Goal: Task Accomplishment & Management: Complete application form

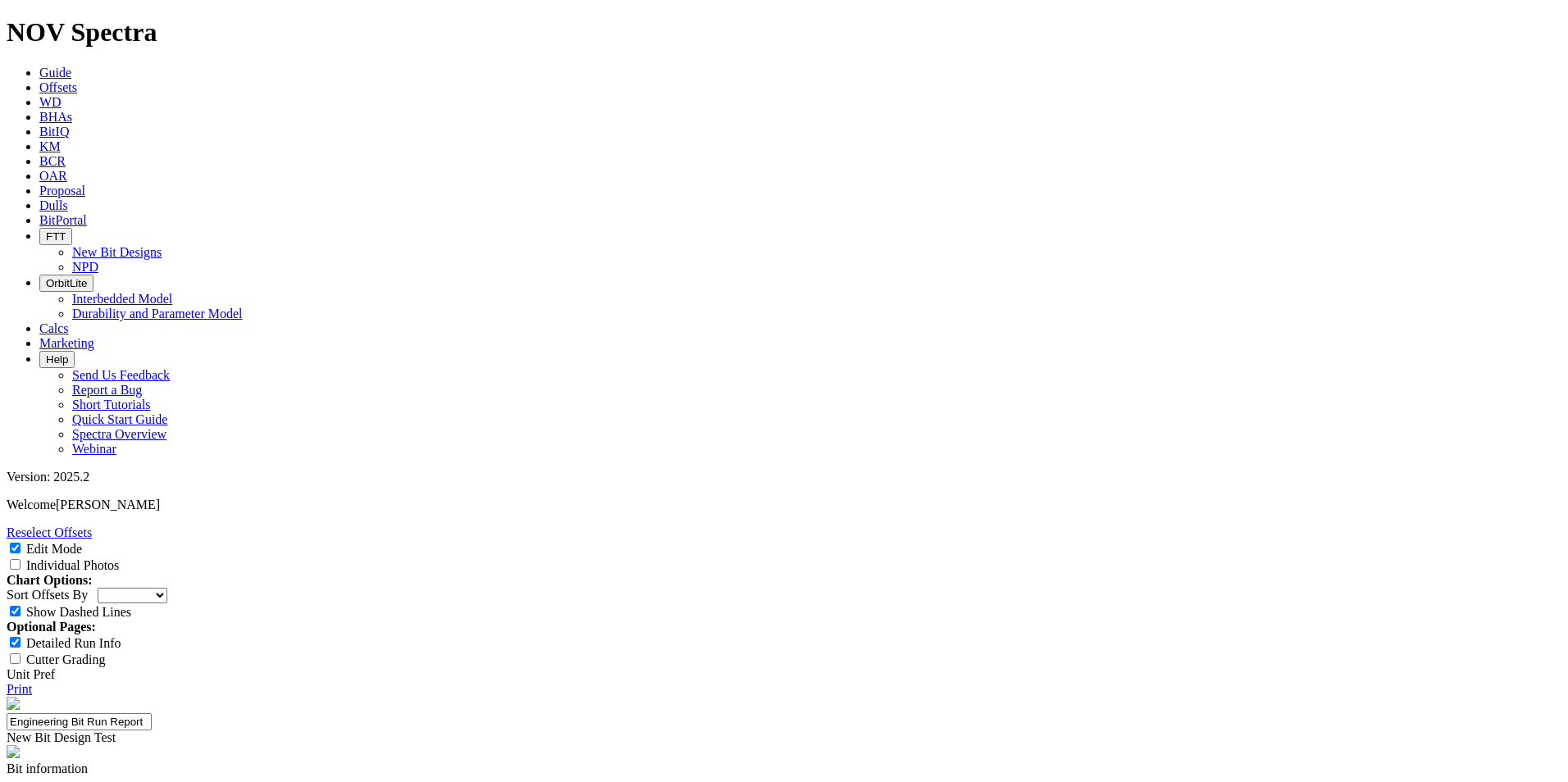
select select "New Bit Design"
paste input "NaCl-Based"
type input "NaCl-Based"
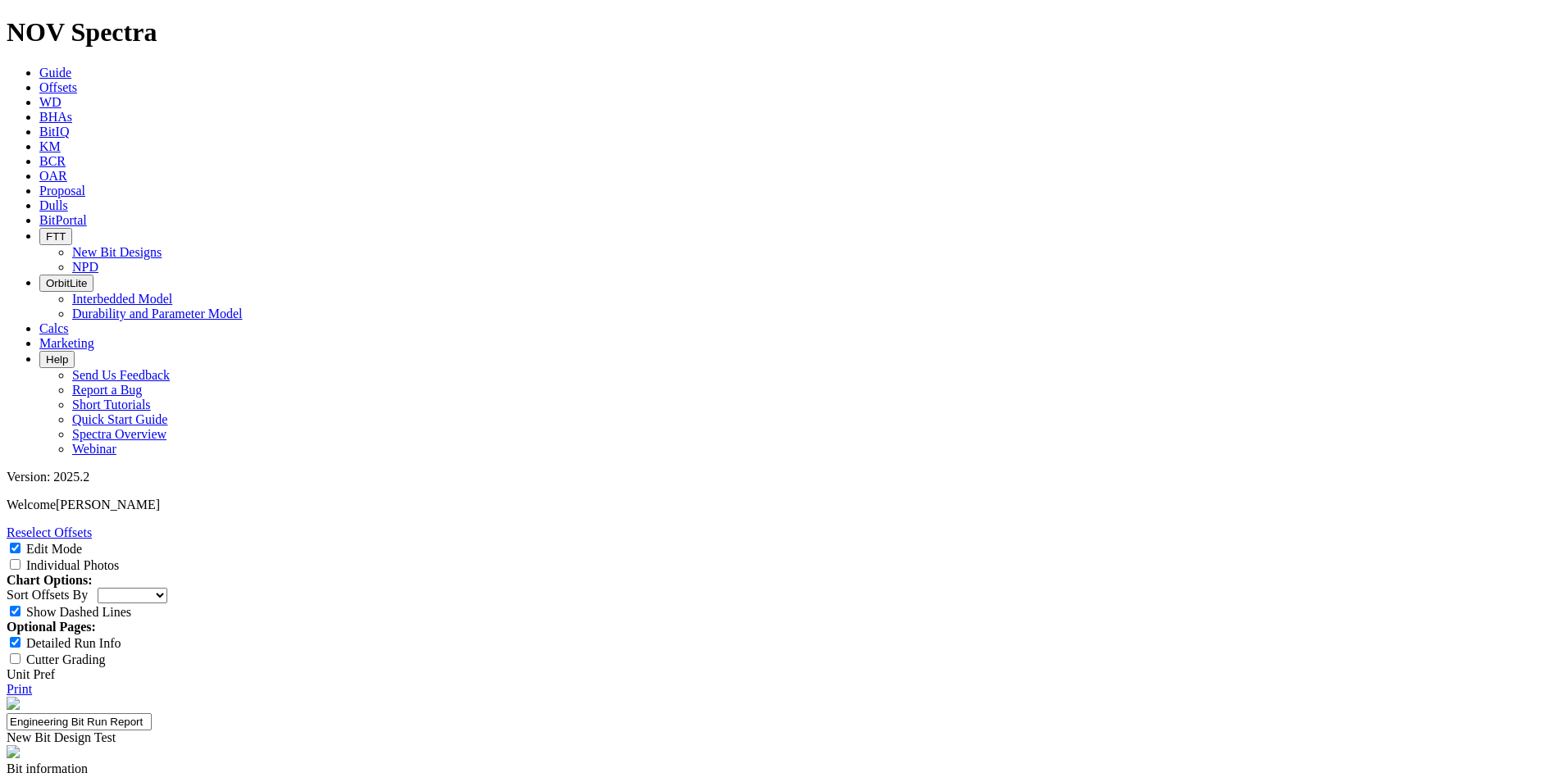
type input "WBM"
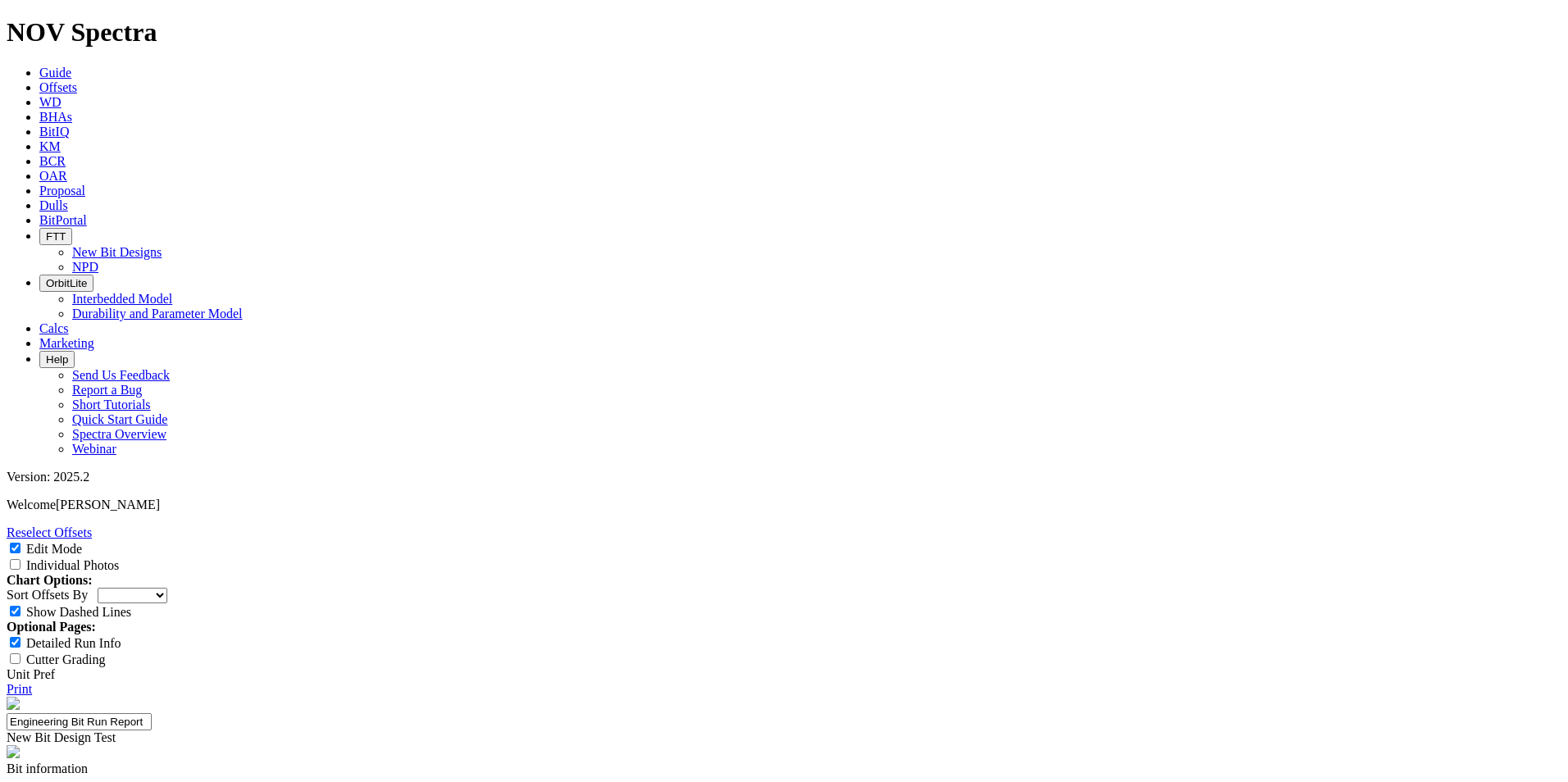
type input "10"
type input "12"
type input "23"
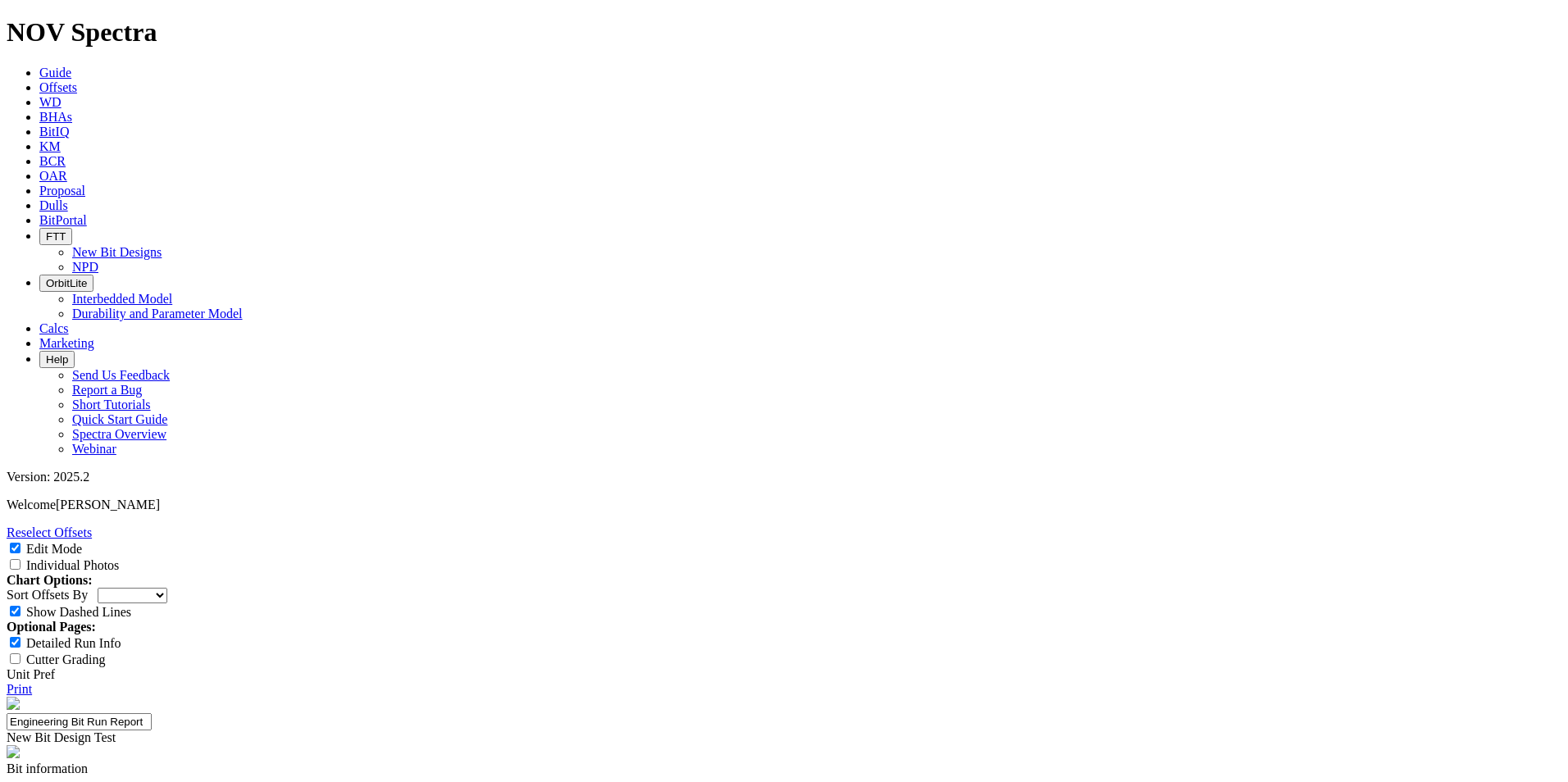
type input "0.1"
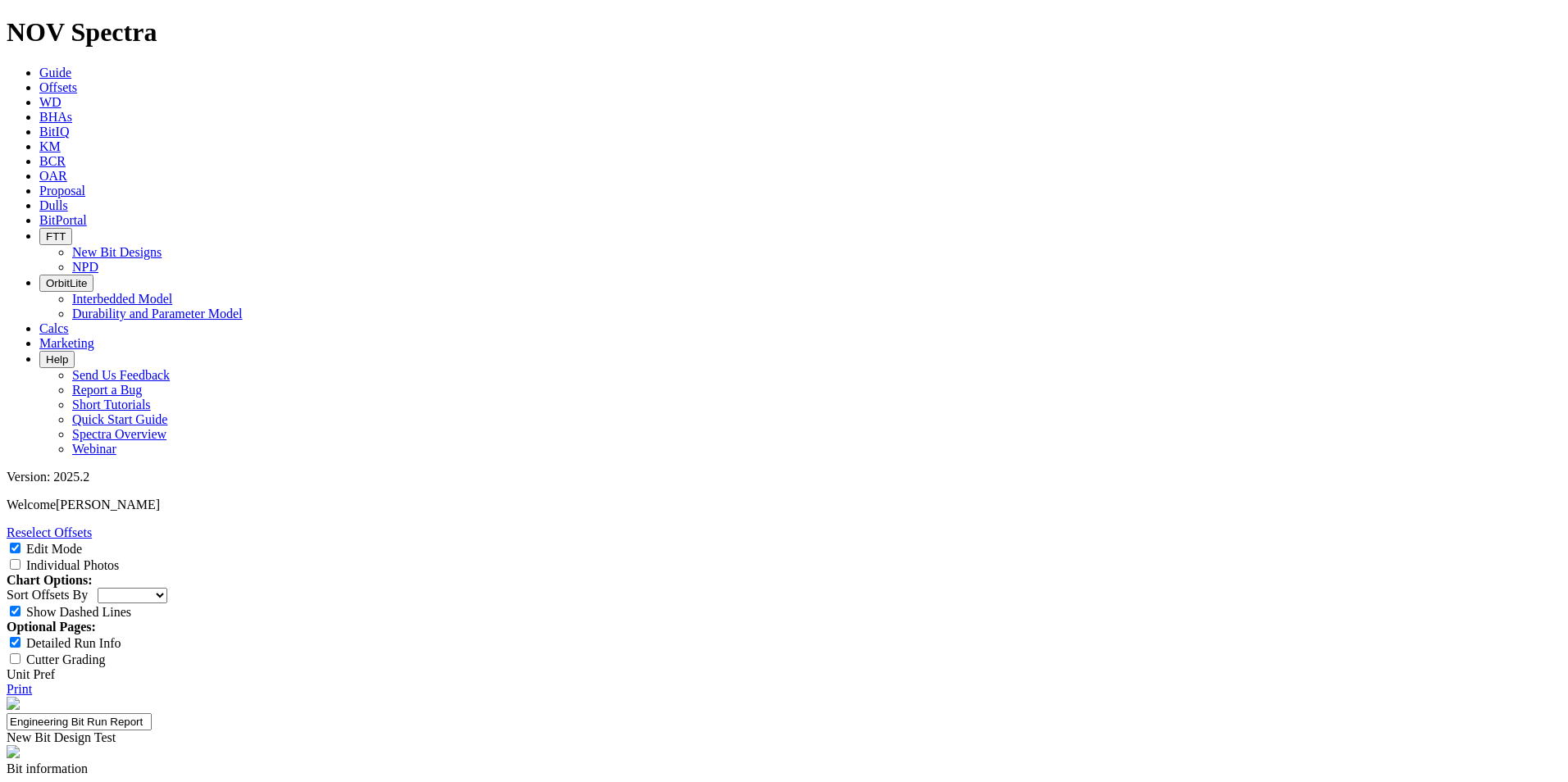
paste input "PDC BIT"
type input "PDC BIT"
paste input "MOTOR"
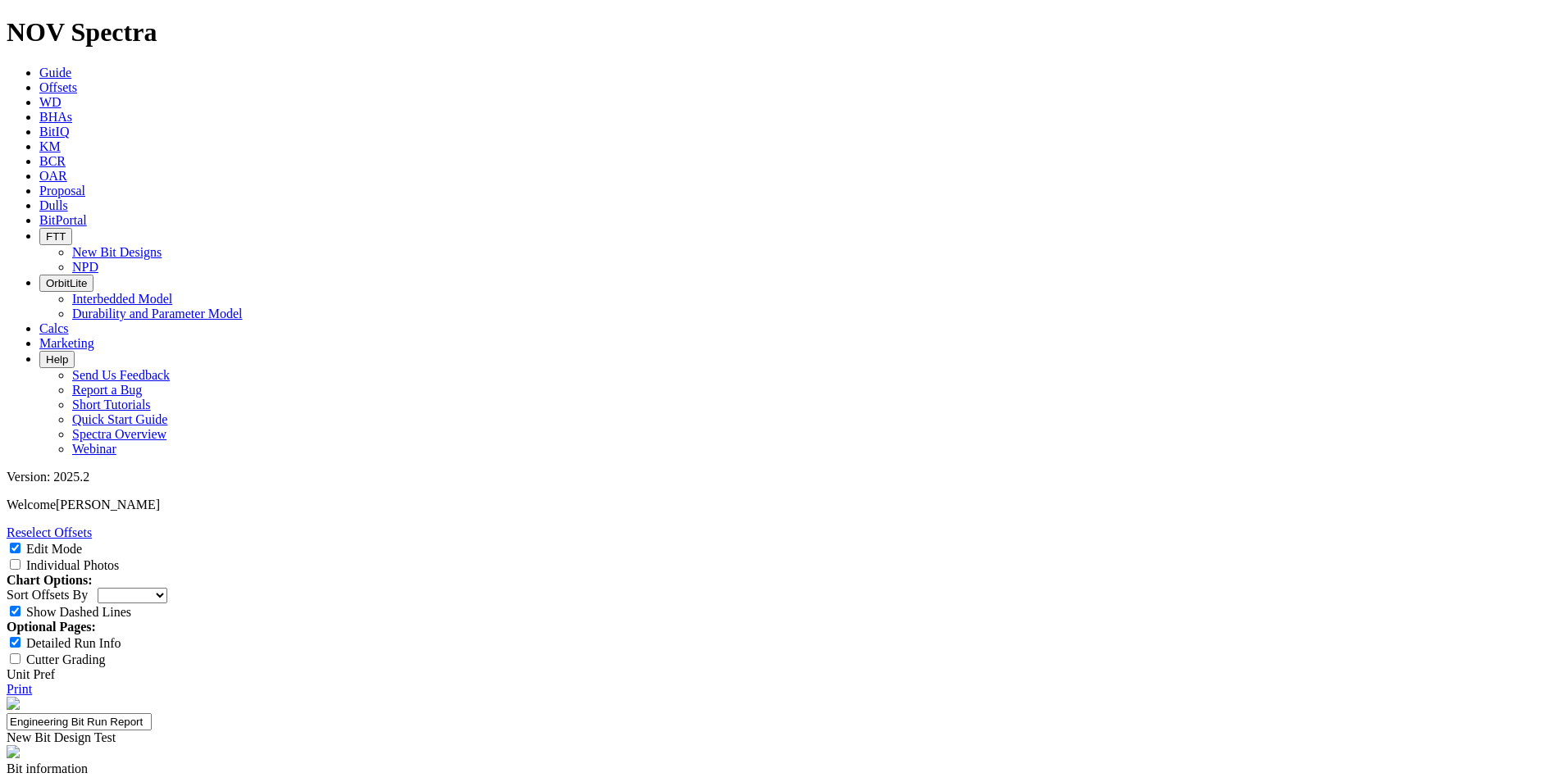
type input "MOTOR"
paste input "INTEGRAL BLADE STABILIZER"
type input "INTEGRAL BLADE STABILIZER"
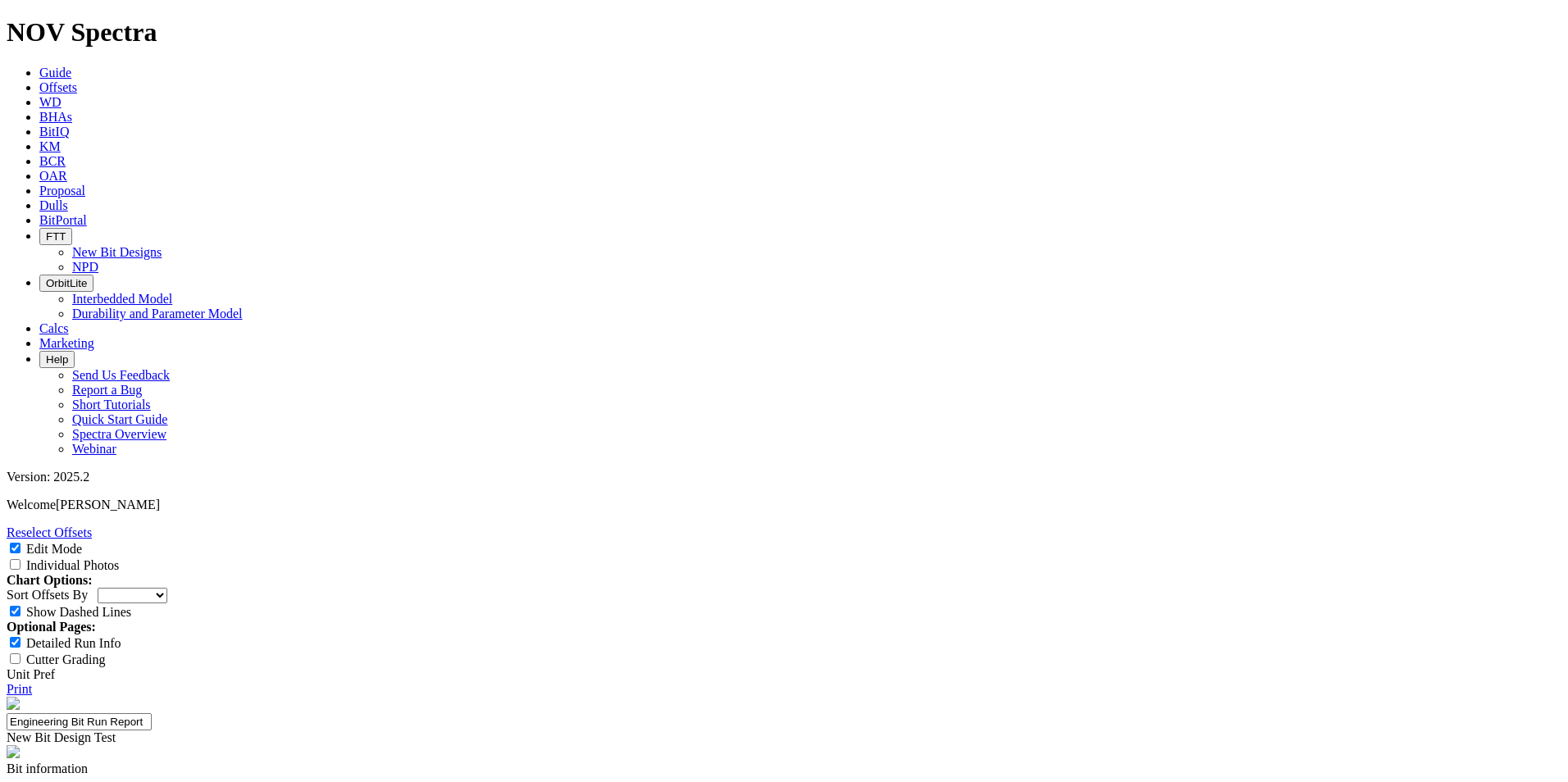
scroll to position [0, 0]
paste input "SHOCK SUB"
type input "SHOCK SUB"
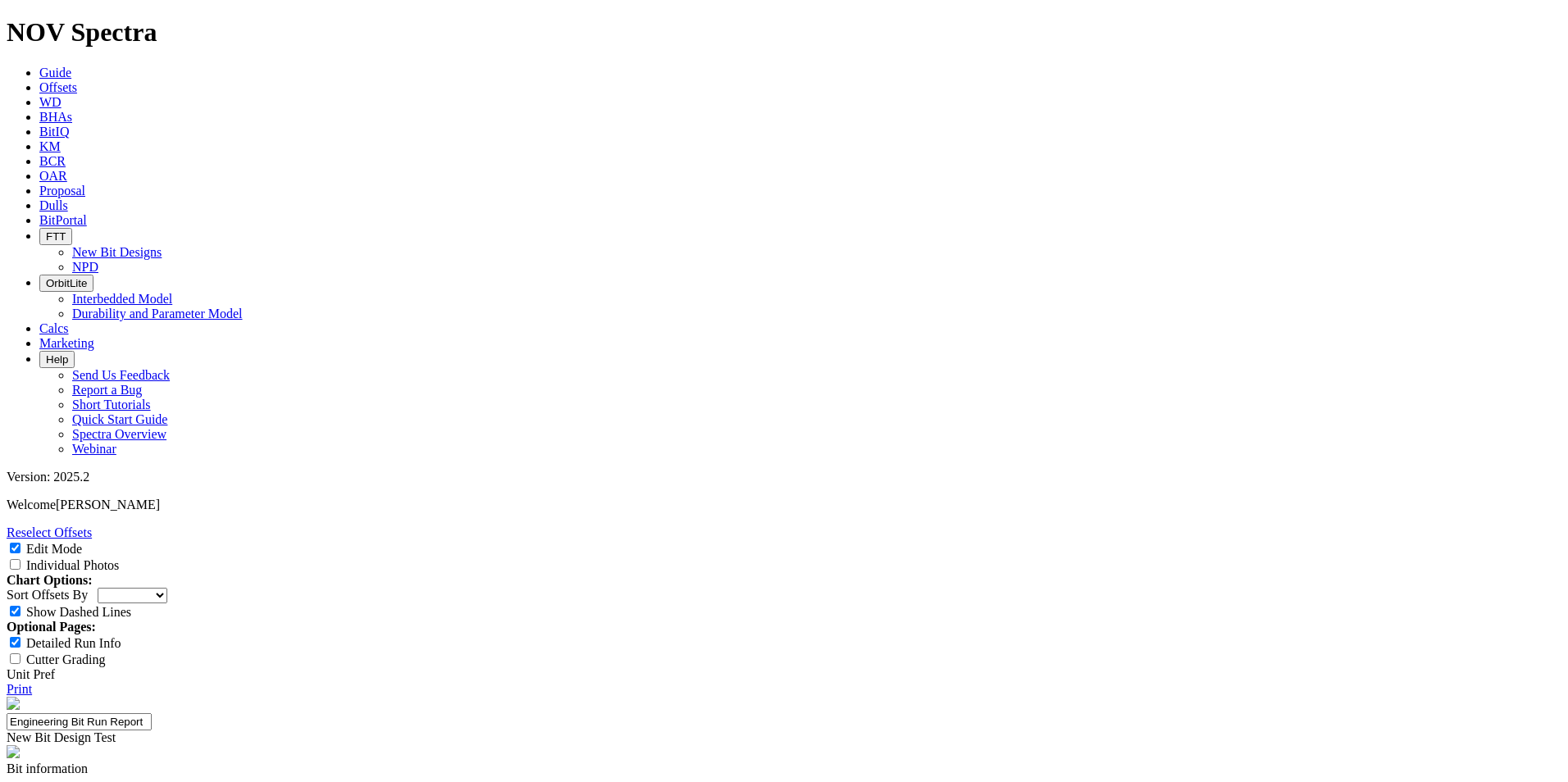
paste input "FLEX PONY COLLAR"
type input "FLEX PONY COLLAR"
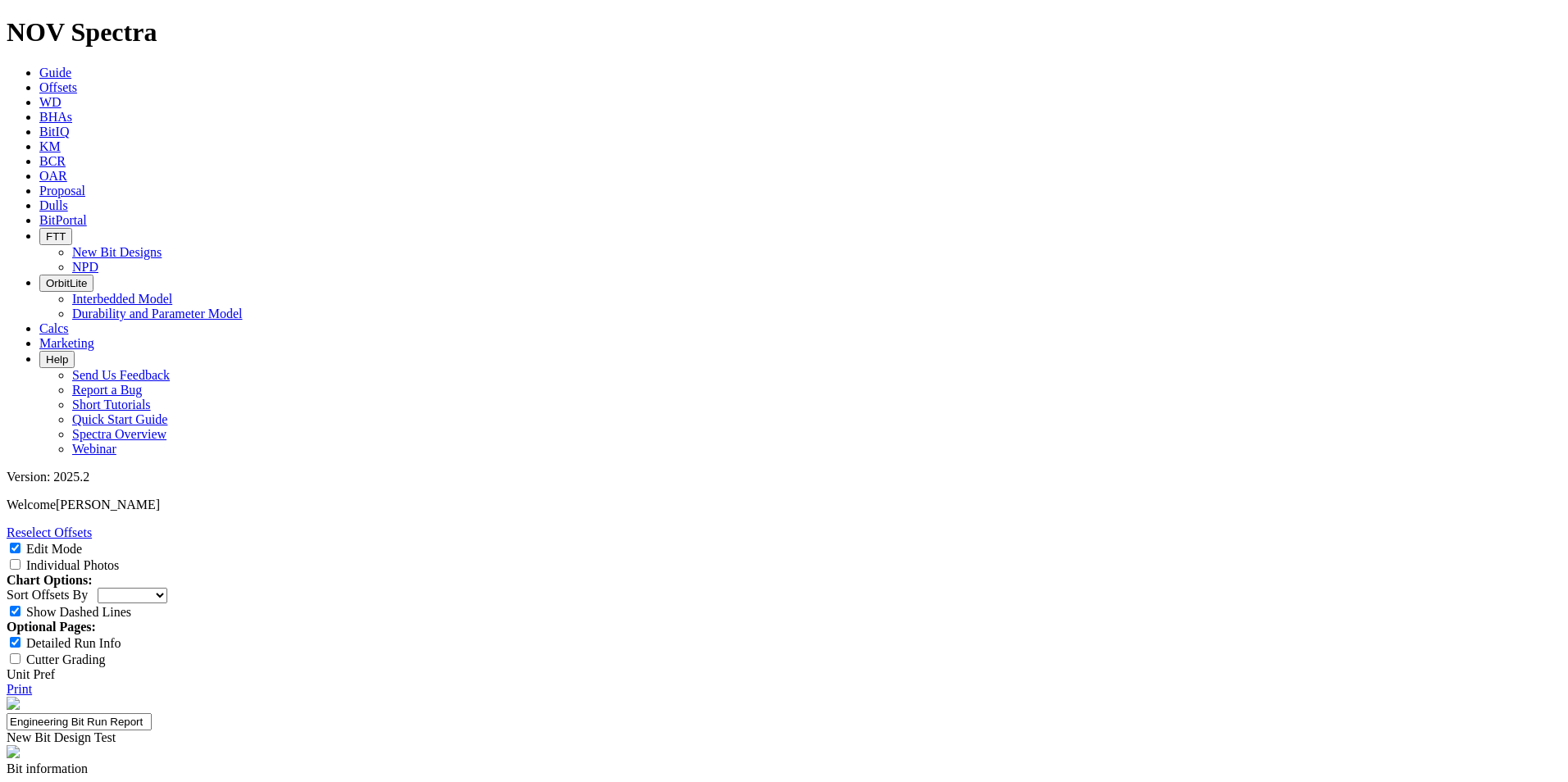
paste input "MWD"
type input "MWD"
paste input "INTEGRAL BLADE STABILIZER"
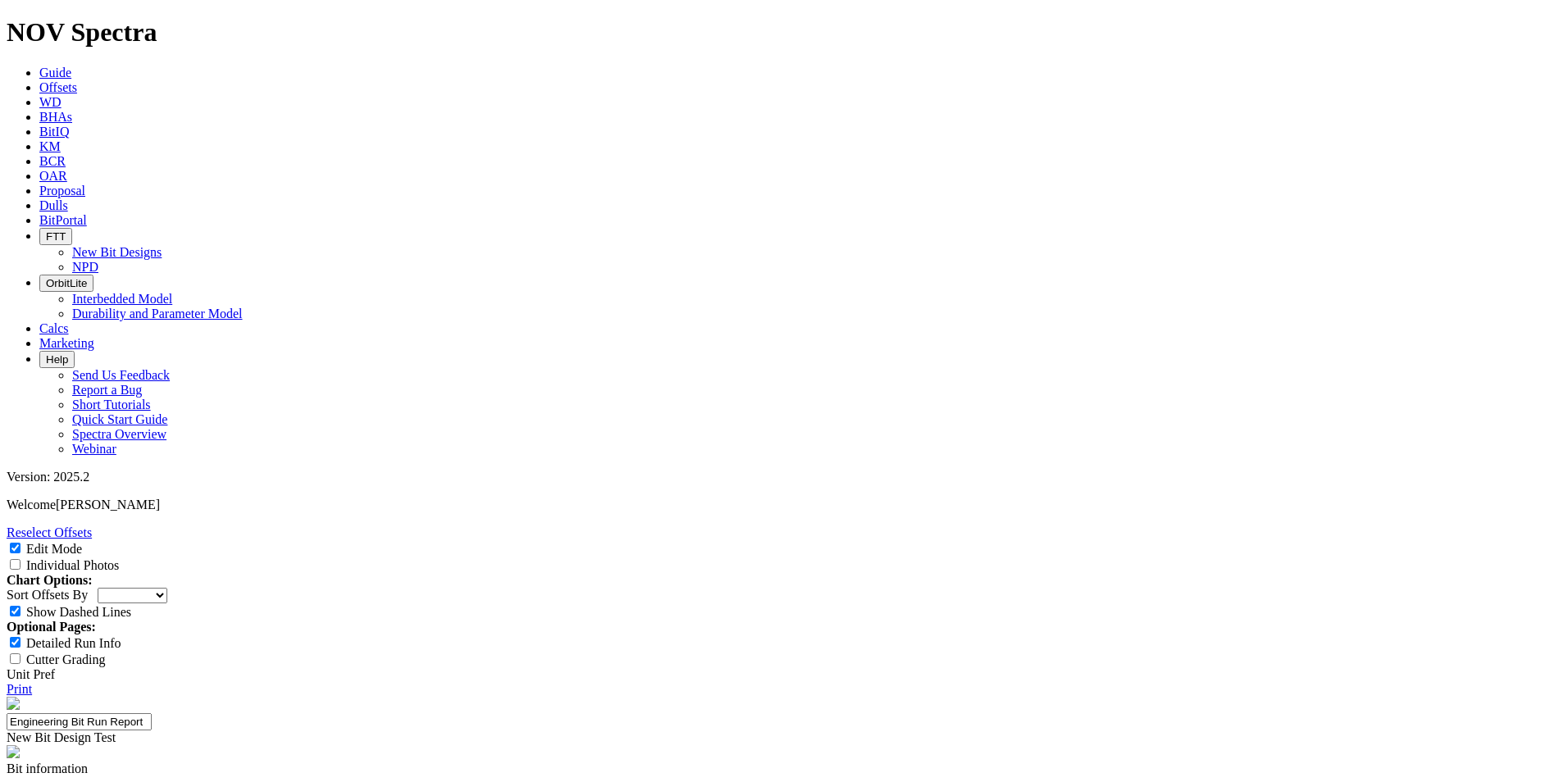
type input "INTEGRAL BLADE STABILIZER"
paste input "NON-MAG DRILL COLLAR"
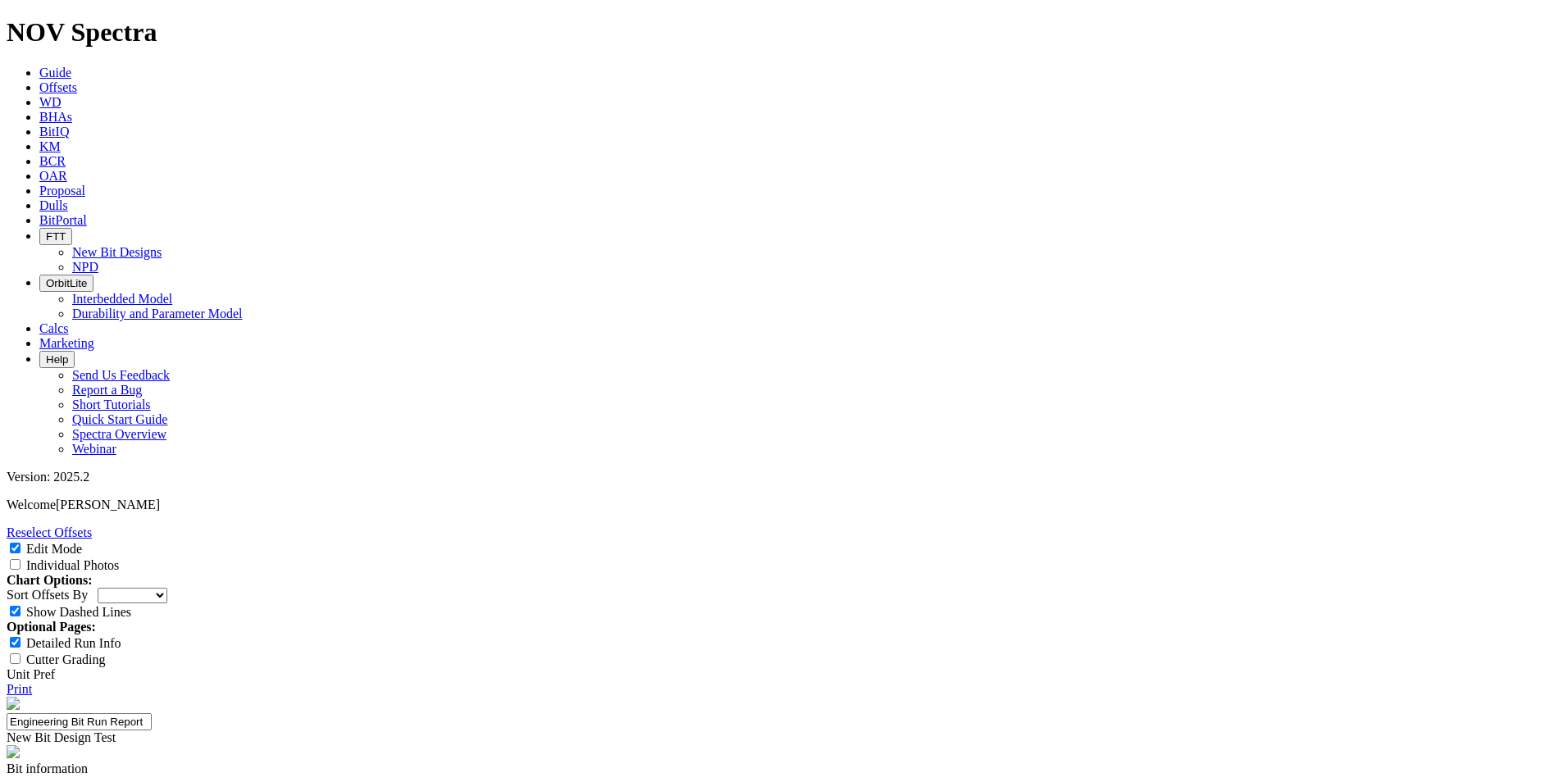
type input "NON-MAG DRILL COLLAR"
paste input "JUNK BASKET"
type input "JUNK BASKET"
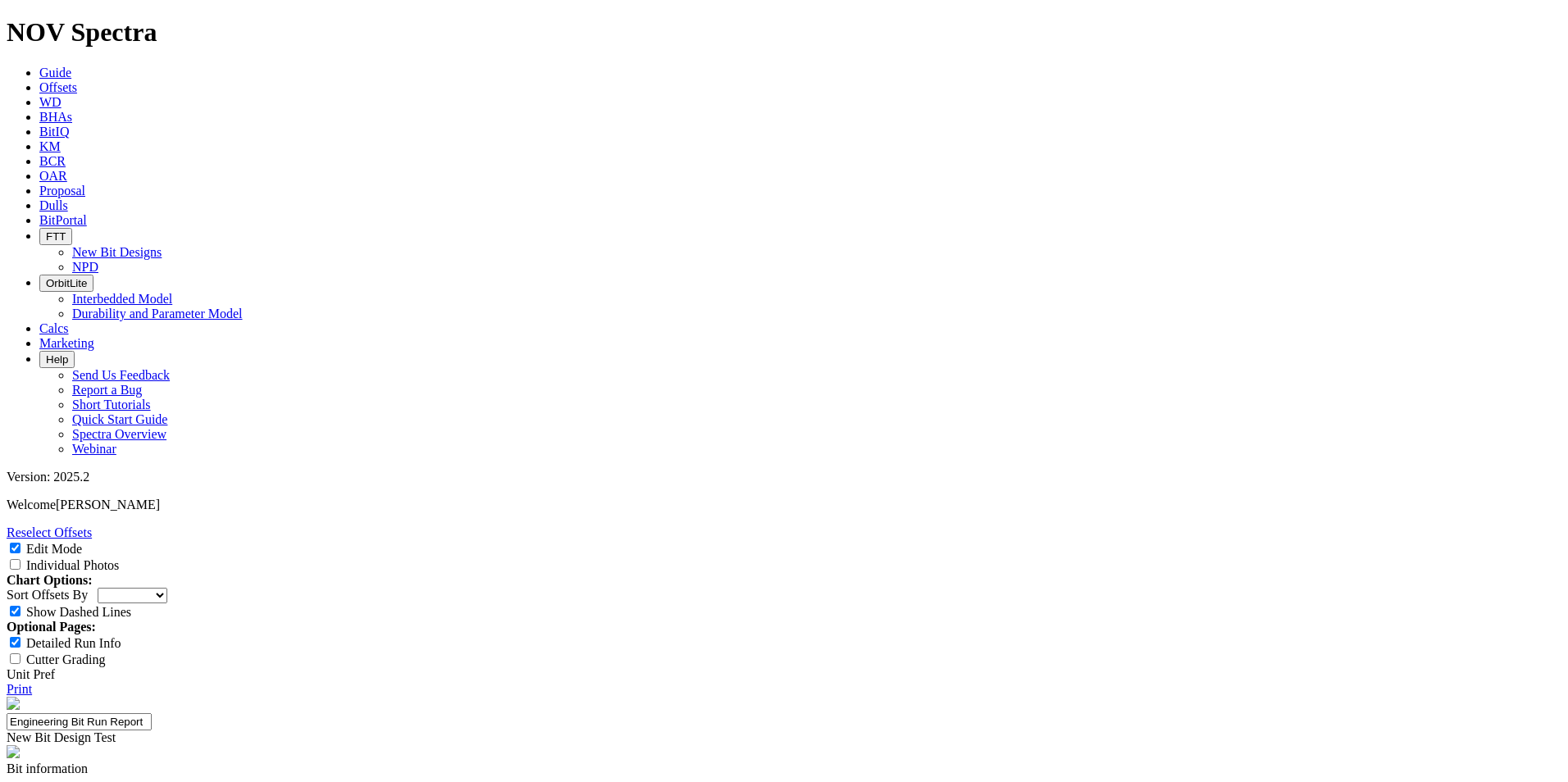
paste input "PBL SUB"
type input "PBL SUB"
paste input "PBL SUB"
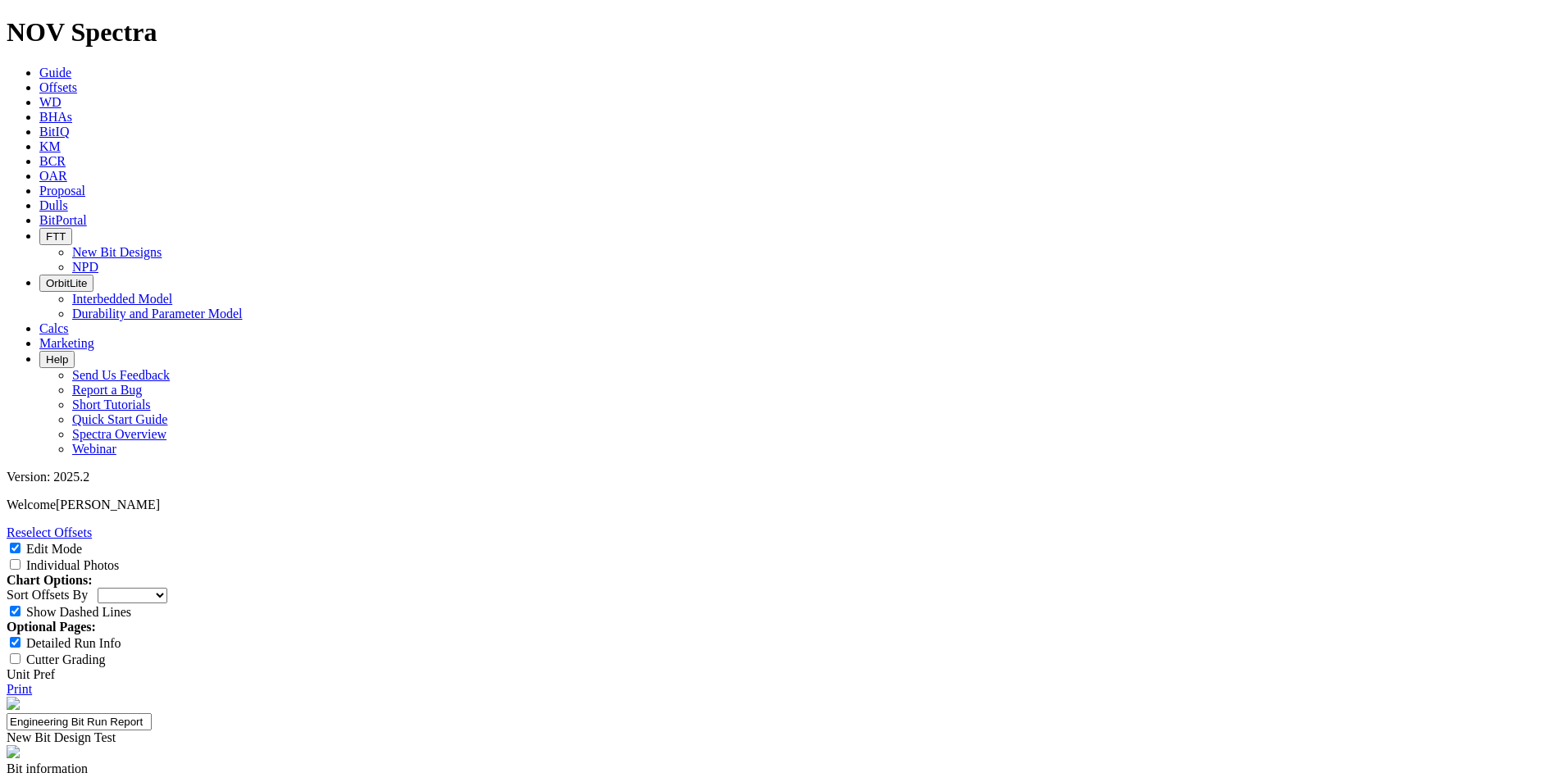
type input "PBL SUB"
paste input "DRILL COLLAR"
type input "DRILL COLLAR"
drag, startPoint x: 531, startPoint y: 726, endPoint x: 403, endPoint y: 726, distance: 128.0
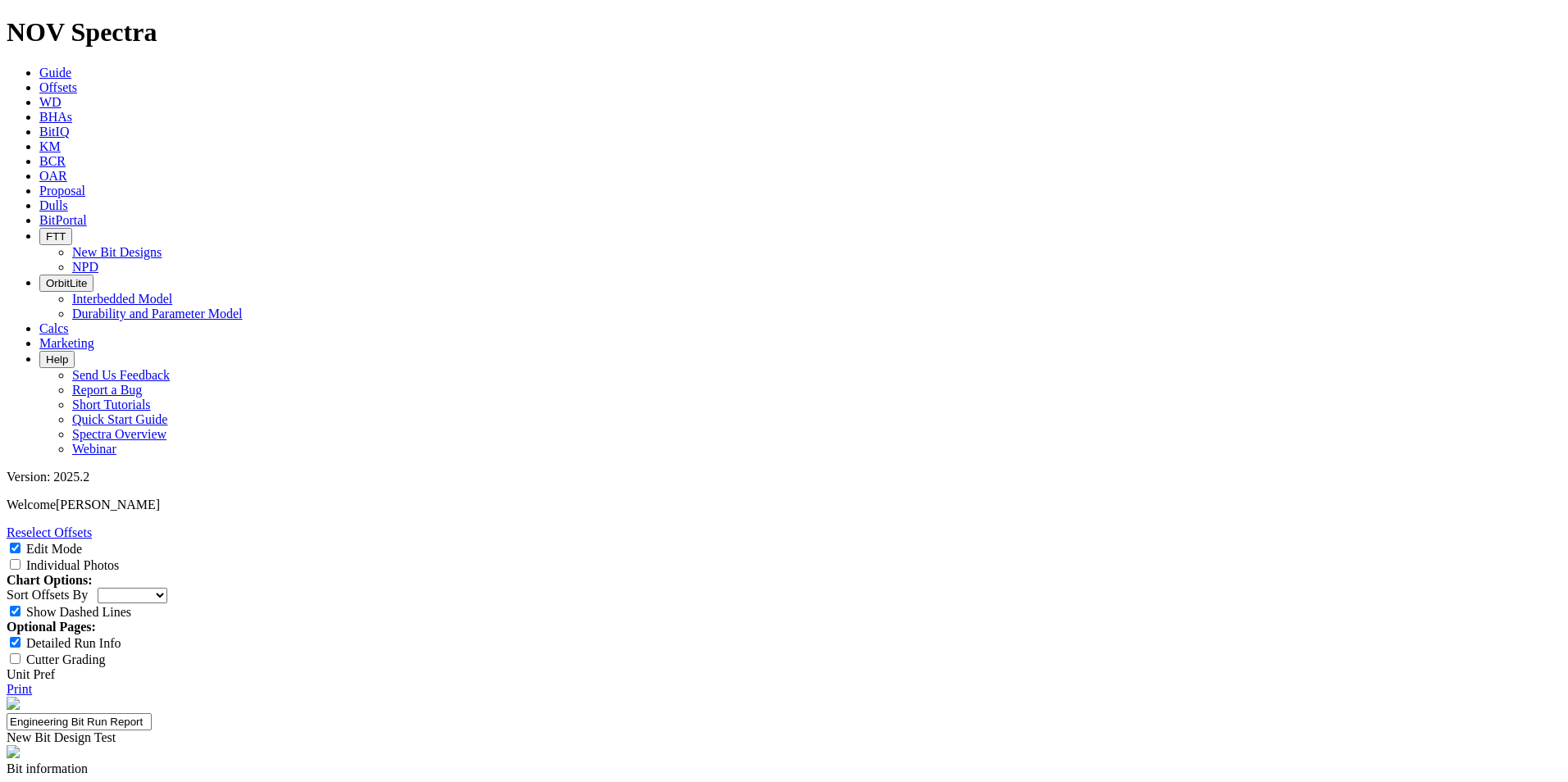
paste input "JAR"
type input "JAR"
paste input "8.000"
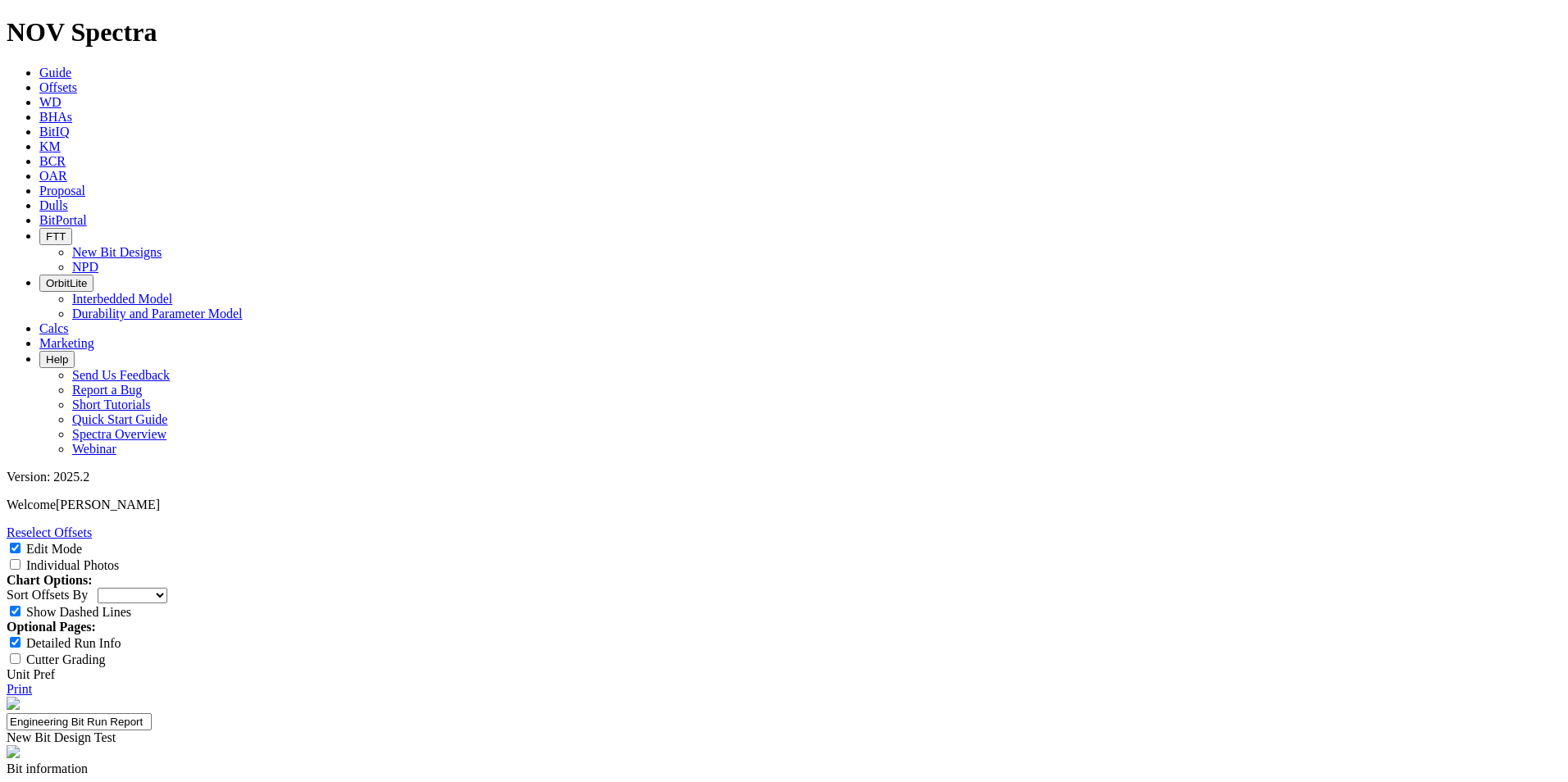
type input "8.000"
paste input "8.000"
type input "8.000"
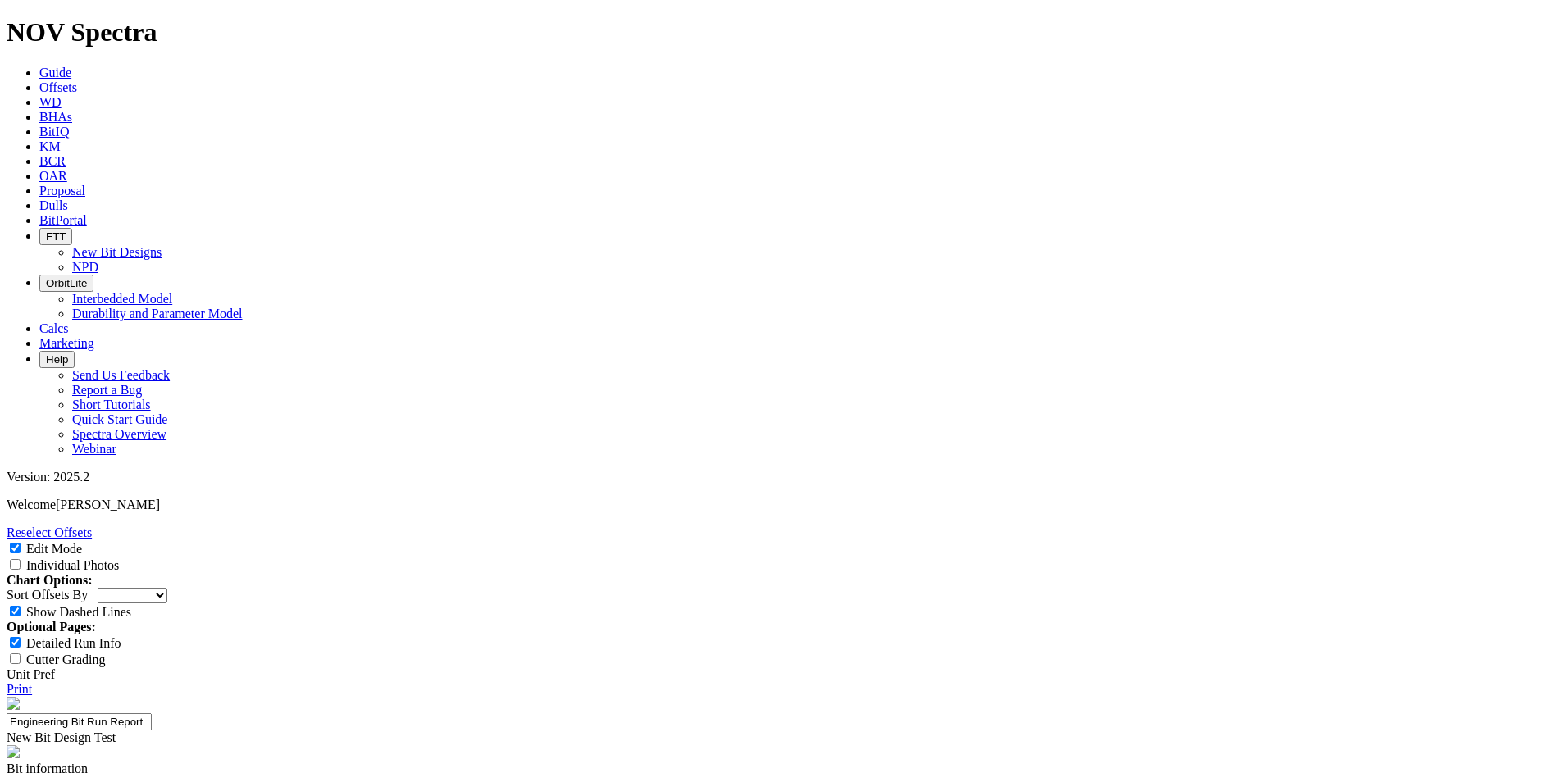
paste input "8.250"
type input "8.250"
paste input "8.250"
type input "8.250"
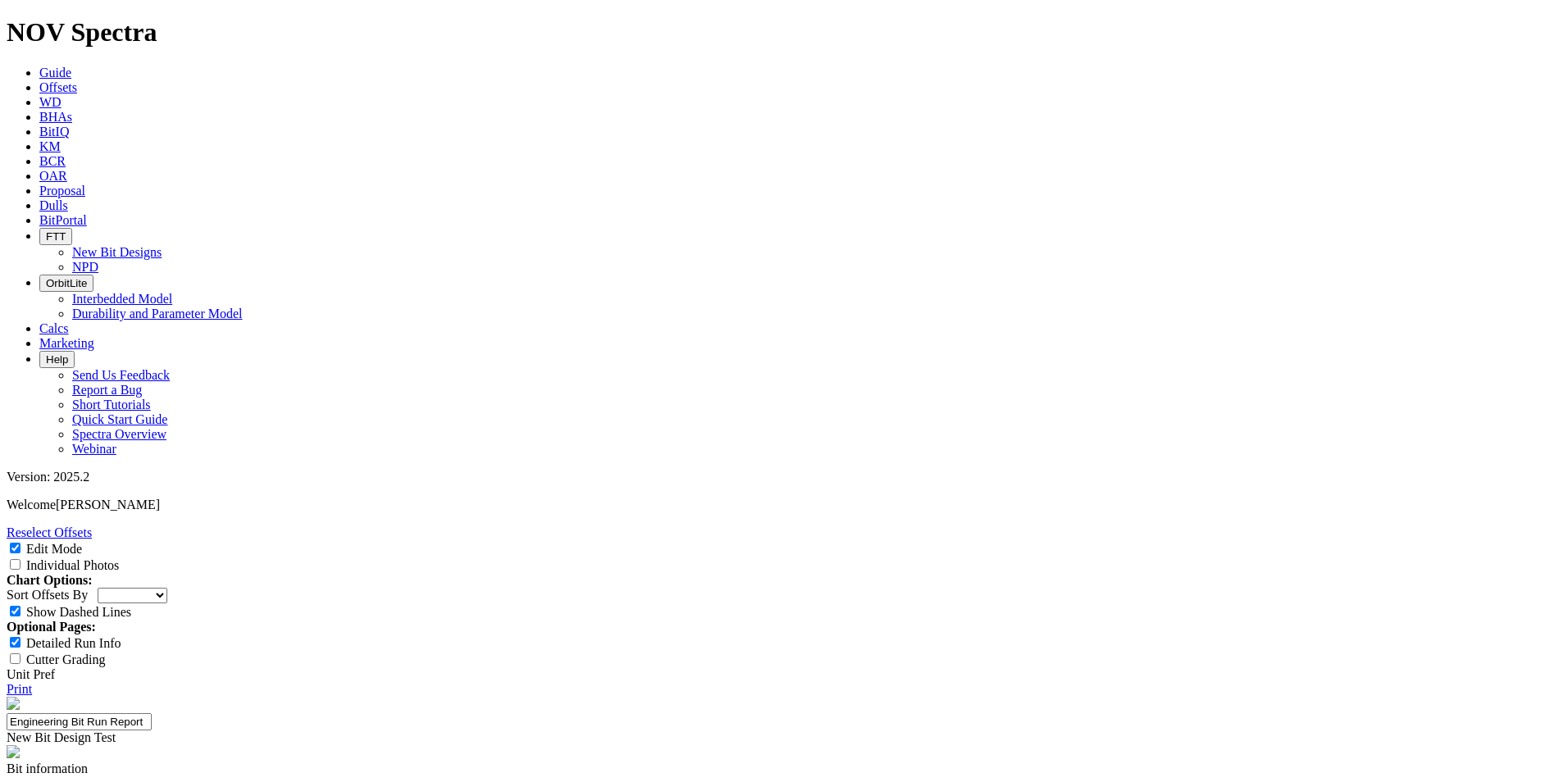
paste input "8.250"
type input "8.250"
paste input "8.250"
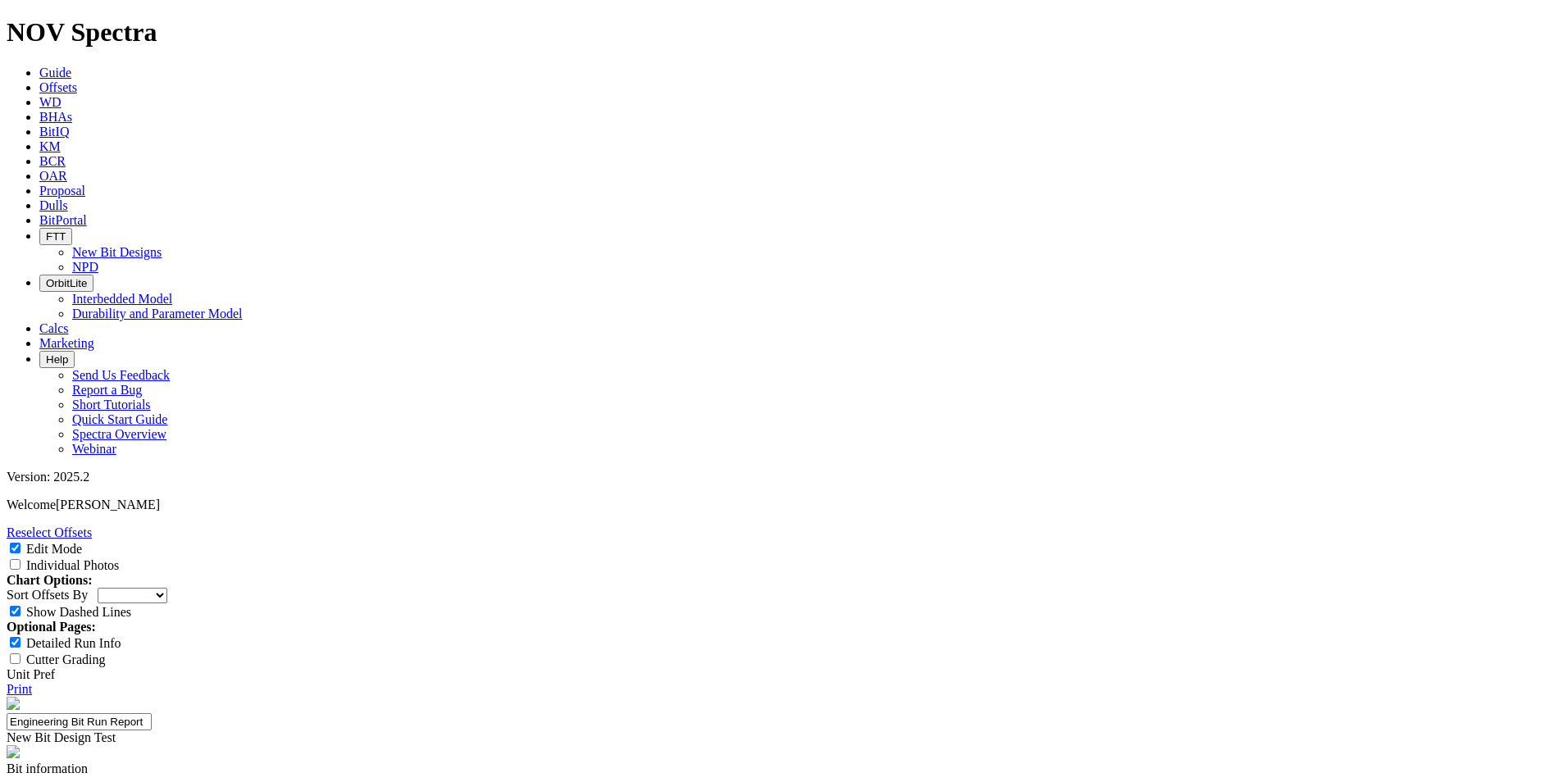
type input "8.250"
paste input "12.125"
type input "12.125"
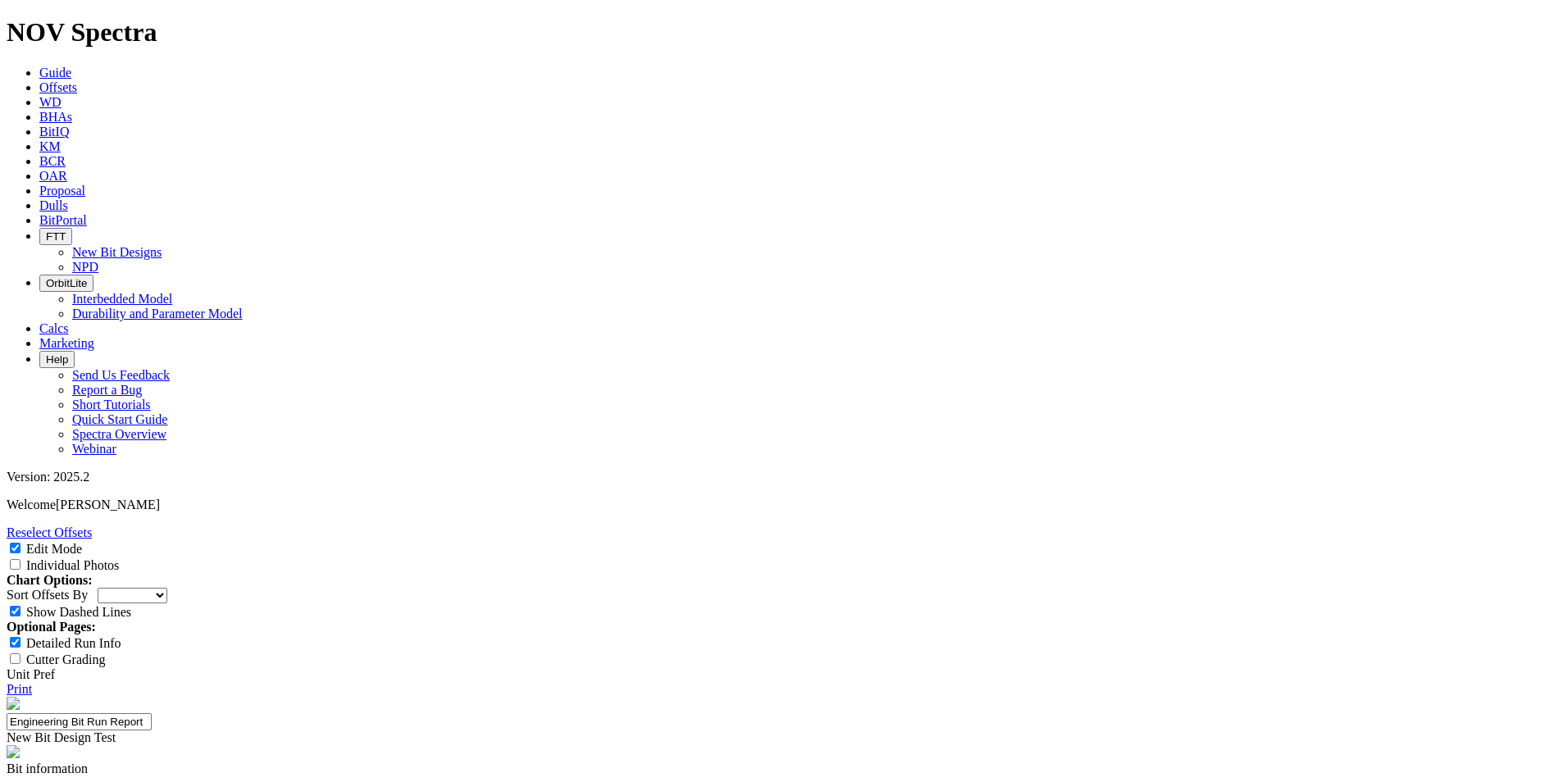
paste input "12.125"
type input "12.125"
paste input "9.625"
type input "9.625"
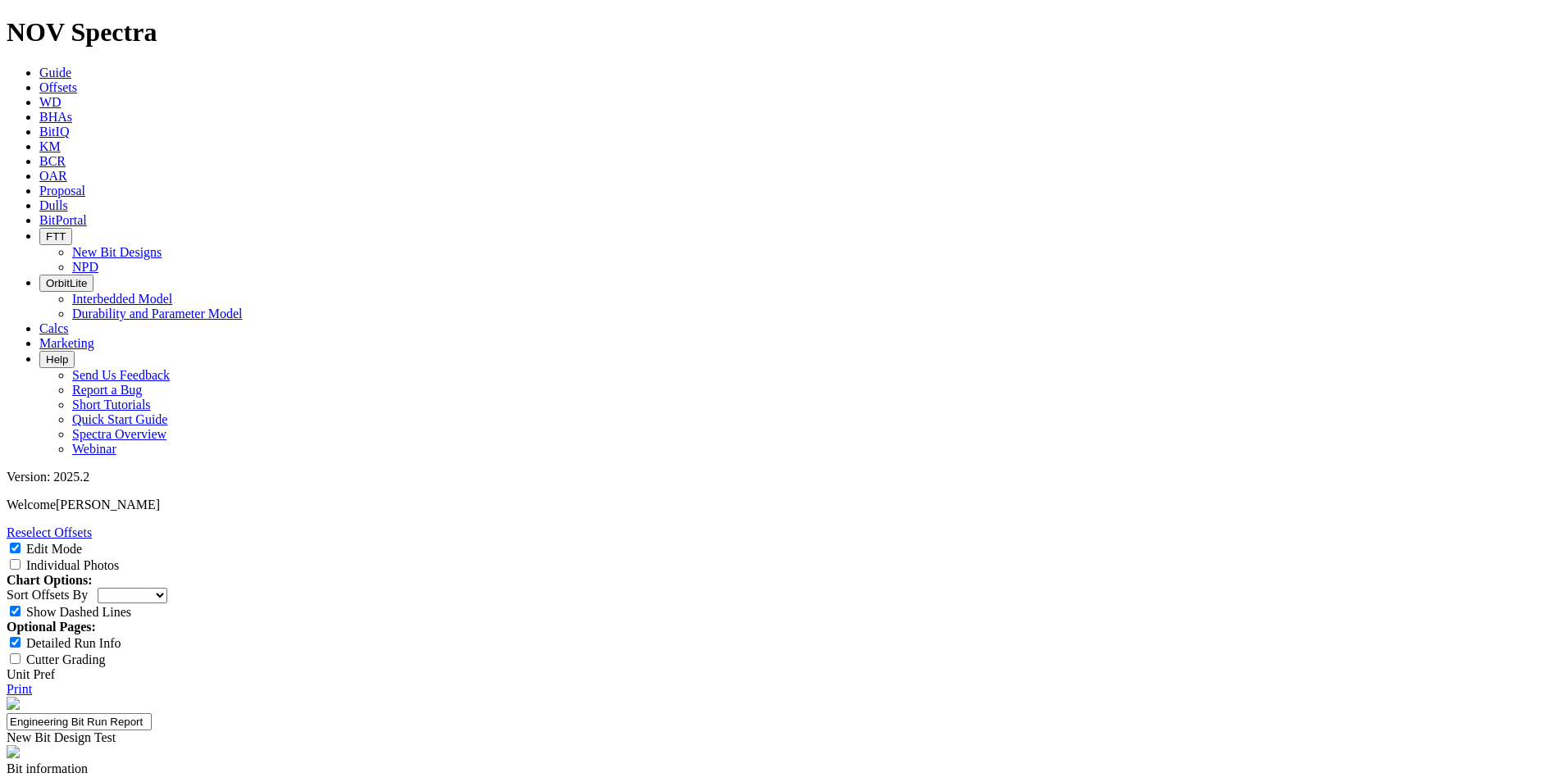
paste input "12.250"
type input "12.250"
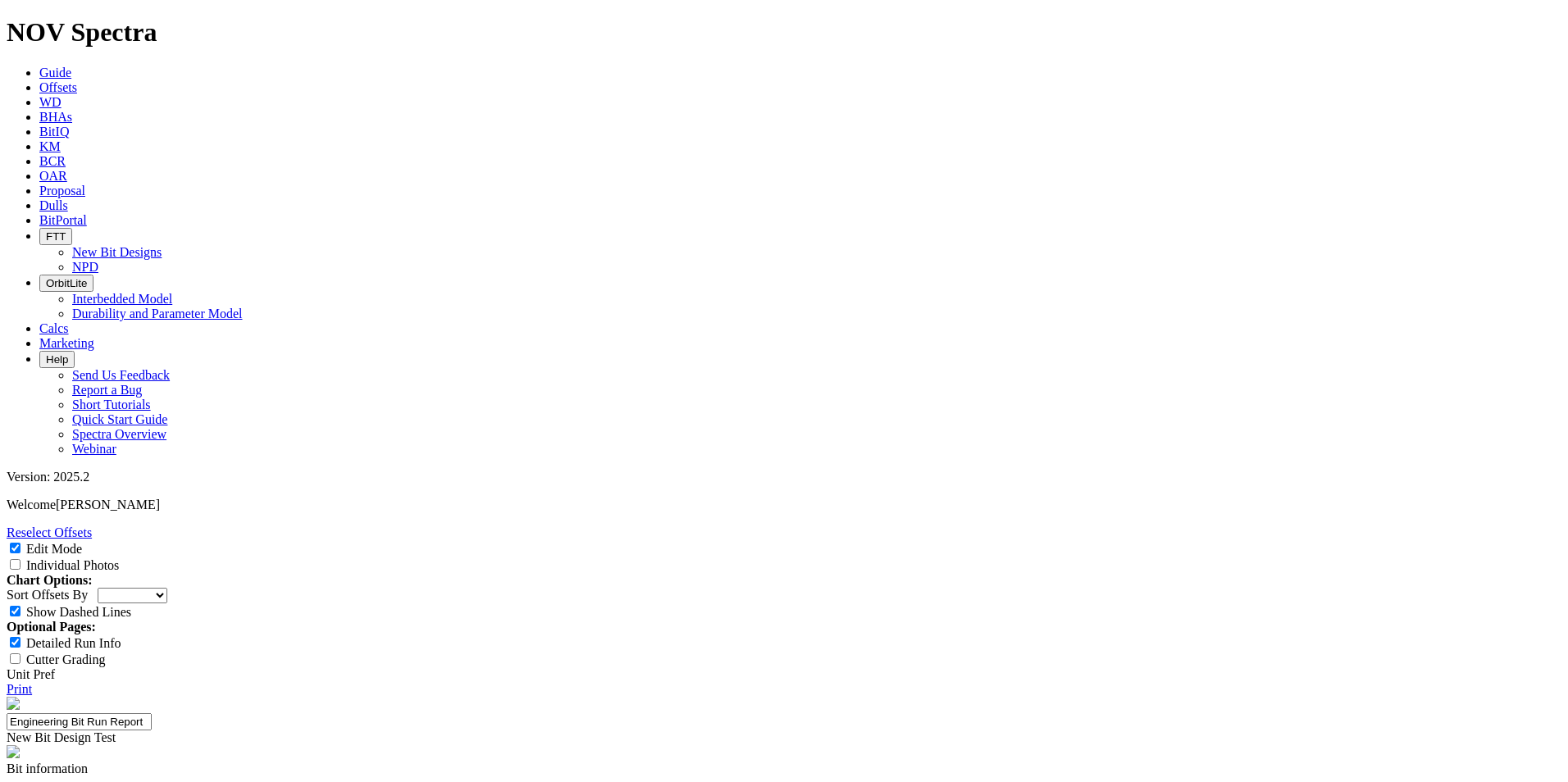
paste input "9.500"
type input "9.500"
paste input "8.500"
type input "8.500"
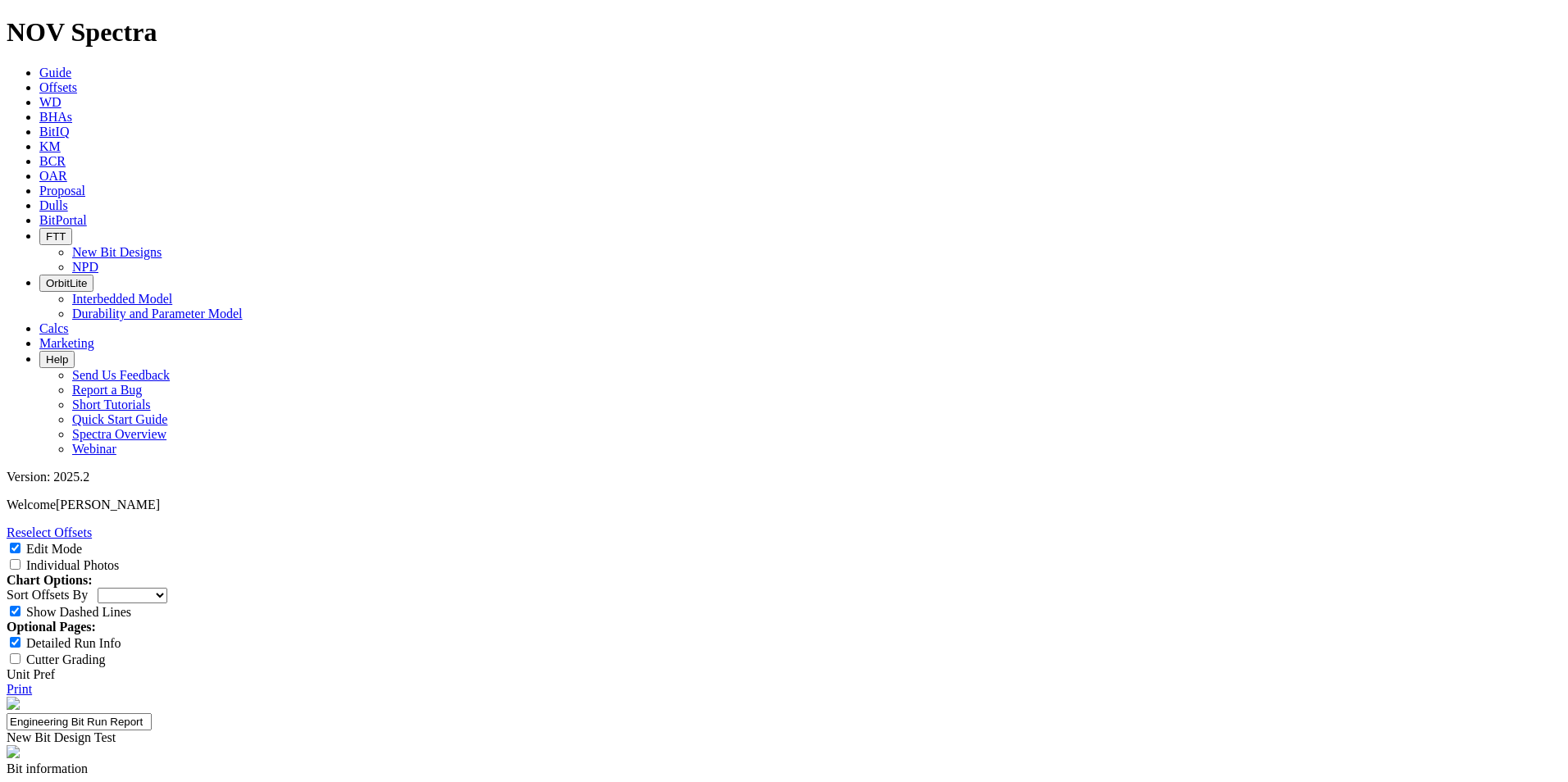
paste input "8.500"
type input "8.500"
paste input "3.000"
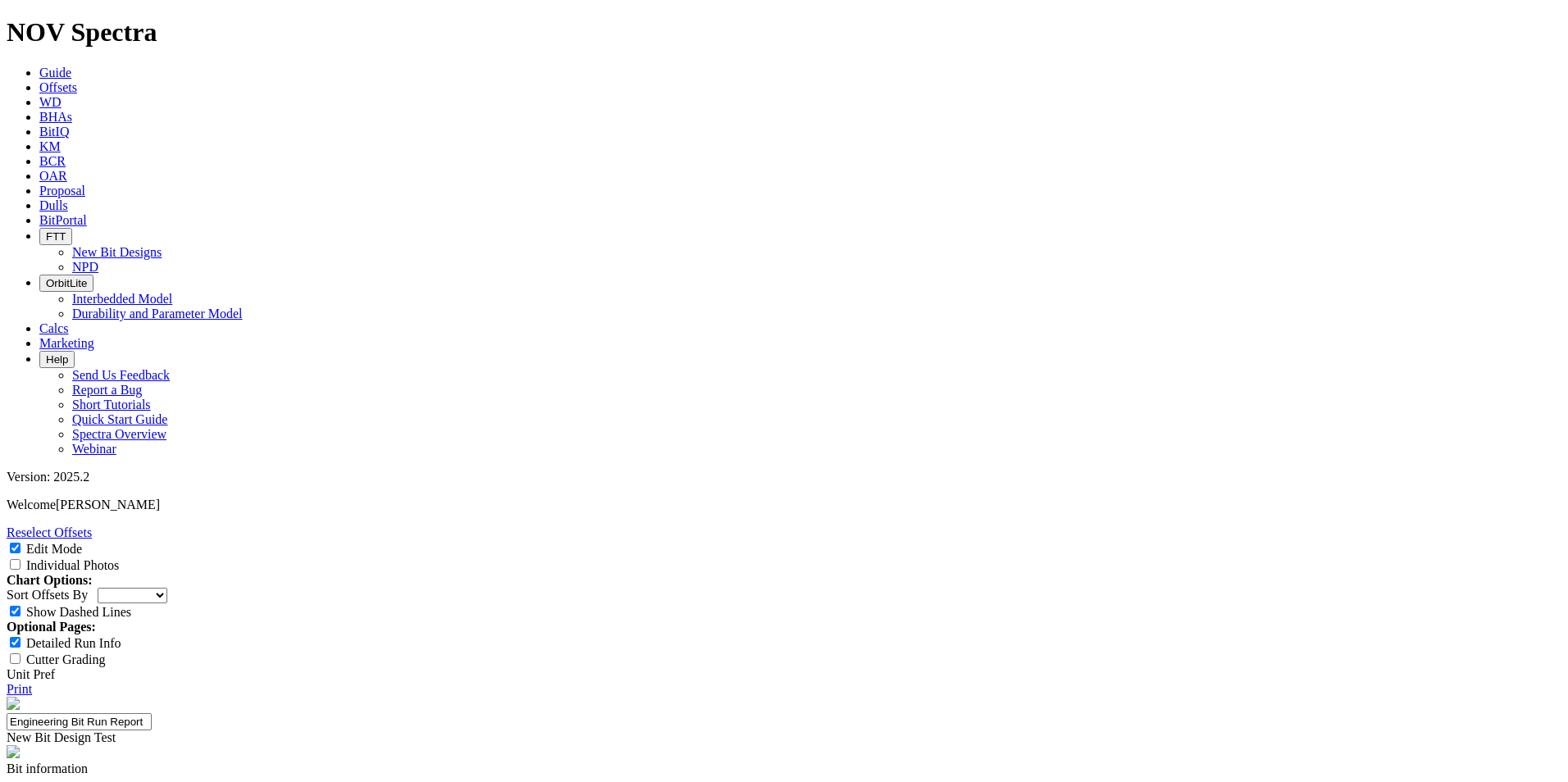
type input "3.000"
paste input "2.750"
type input "2.750"
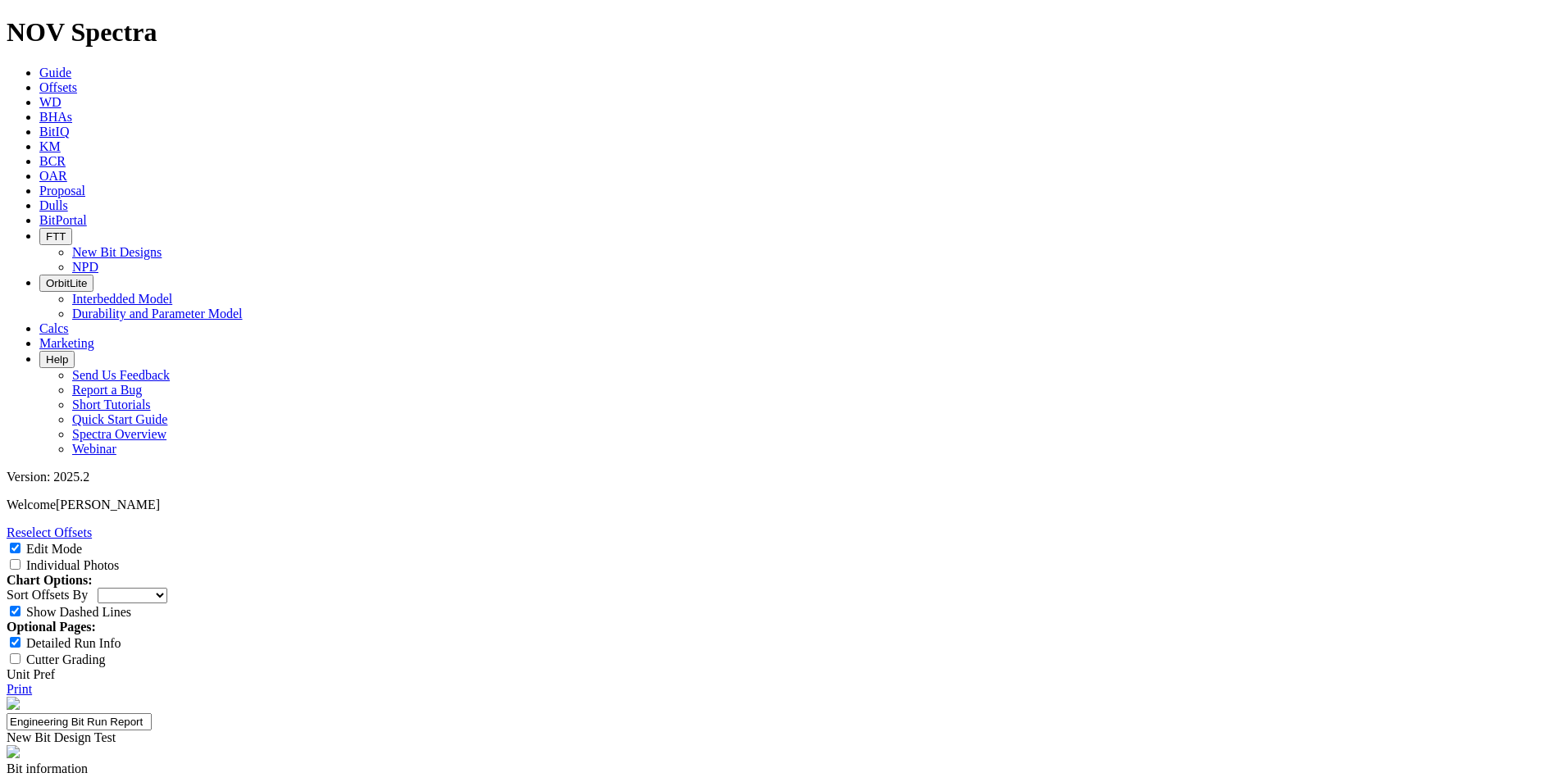
paste input "2.750"
type input "2.750"
paste input "2.750"
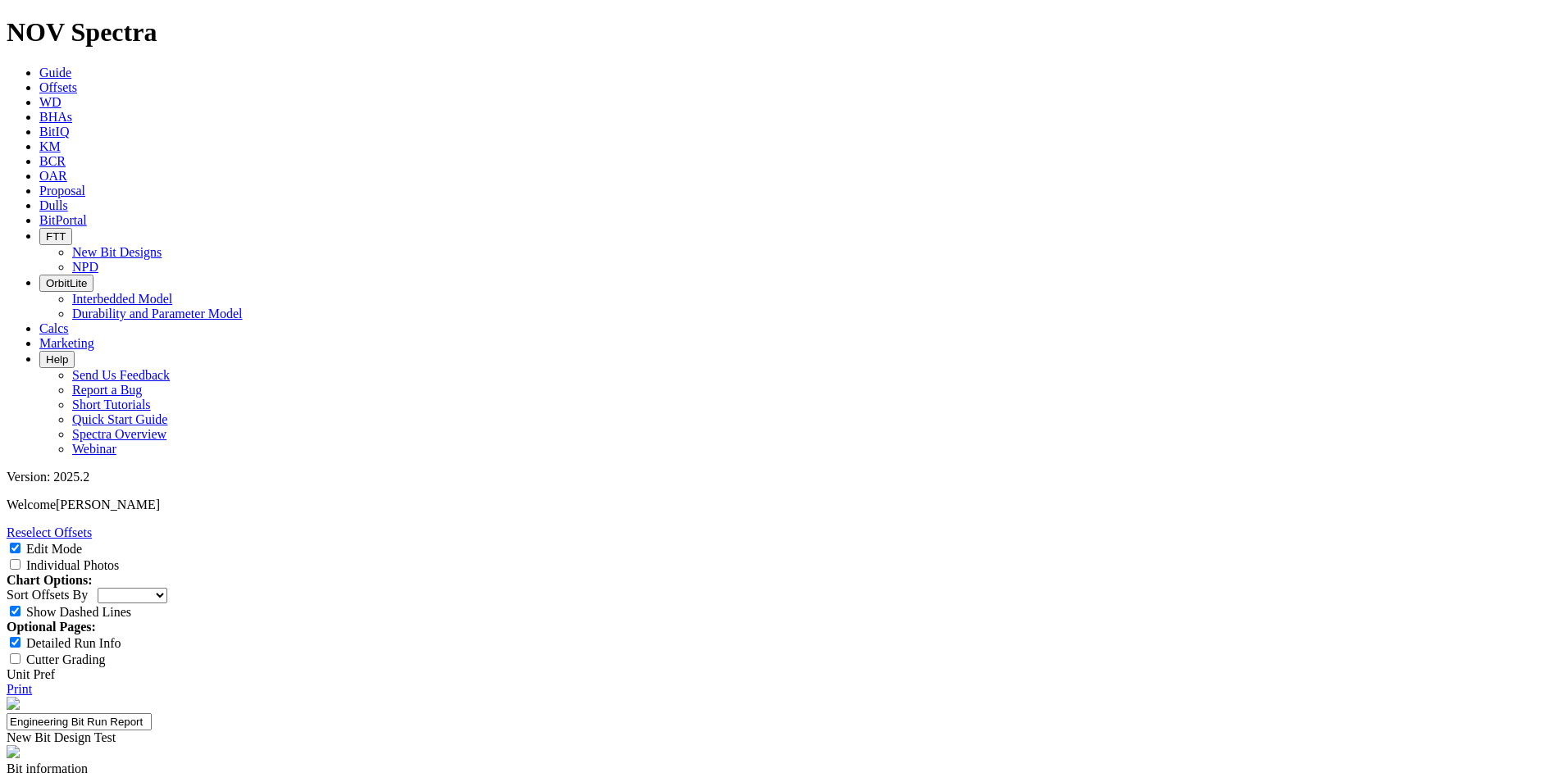
type input "2.750"
paste input "2.750"
type input "2.750"
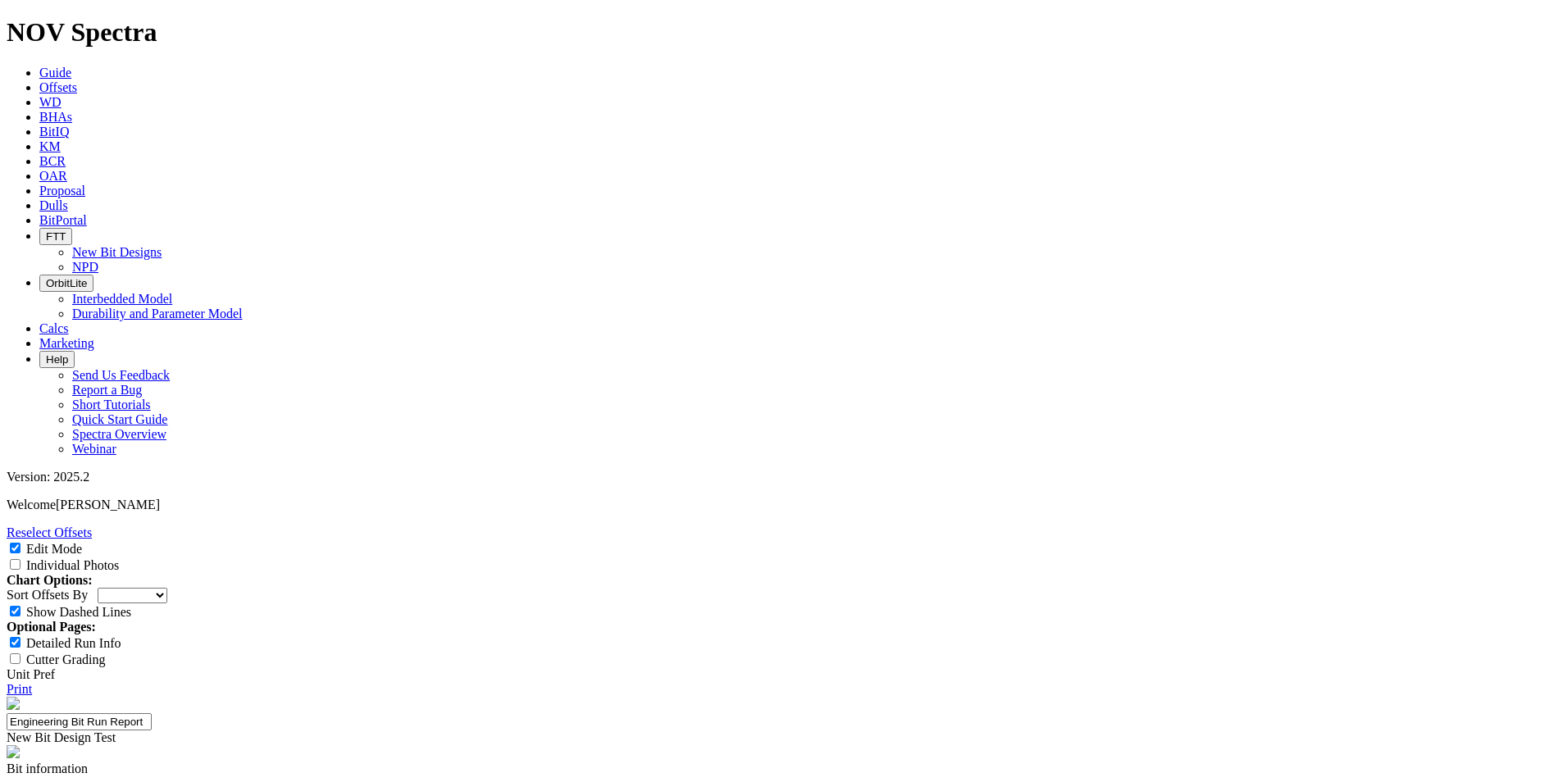
paste input "3.062"
type input "3.062"
paste input "3.000"
type input "3.000"
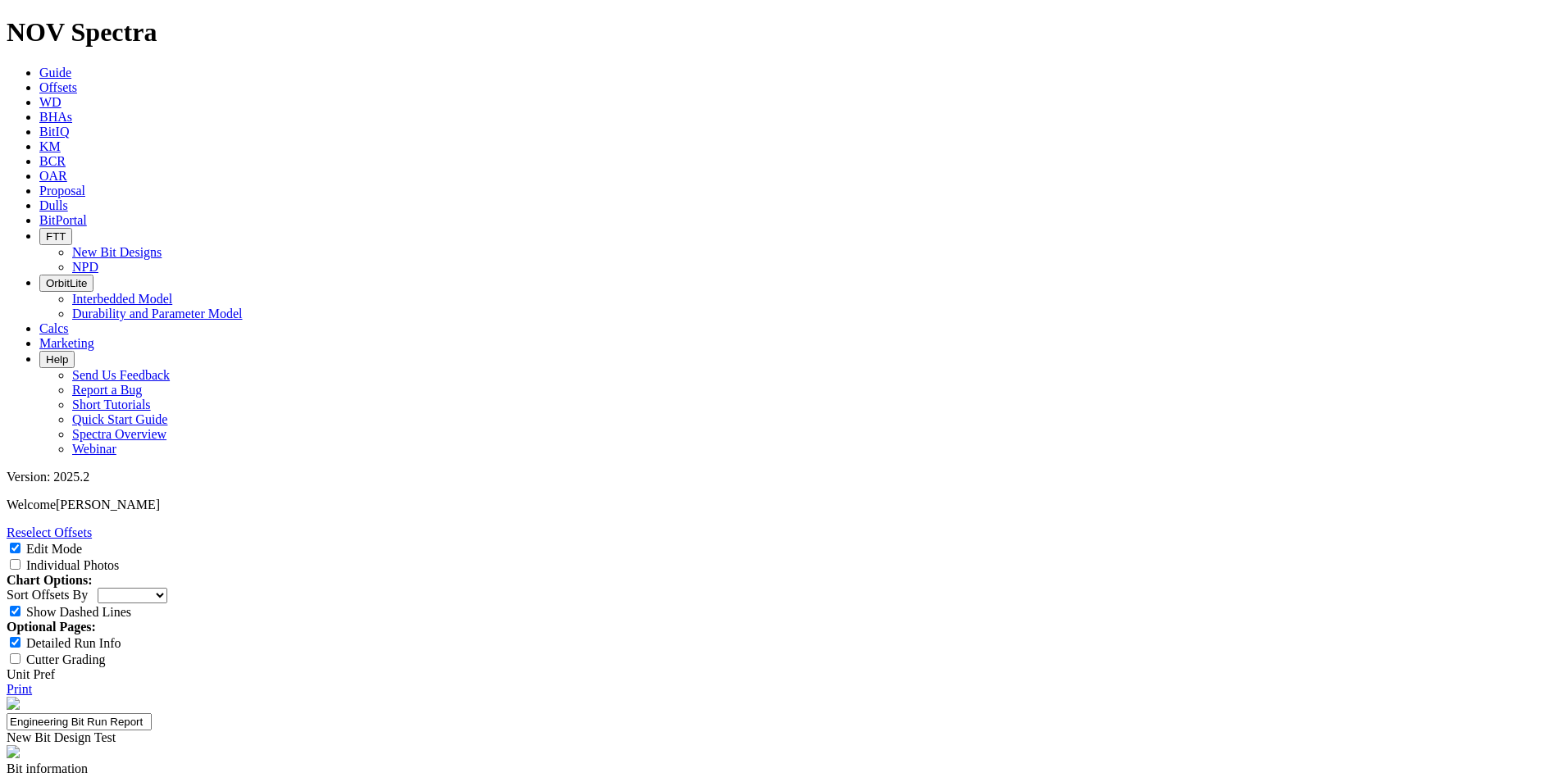
paste input "5.900"
type input "5.900"
paste input "5.900"
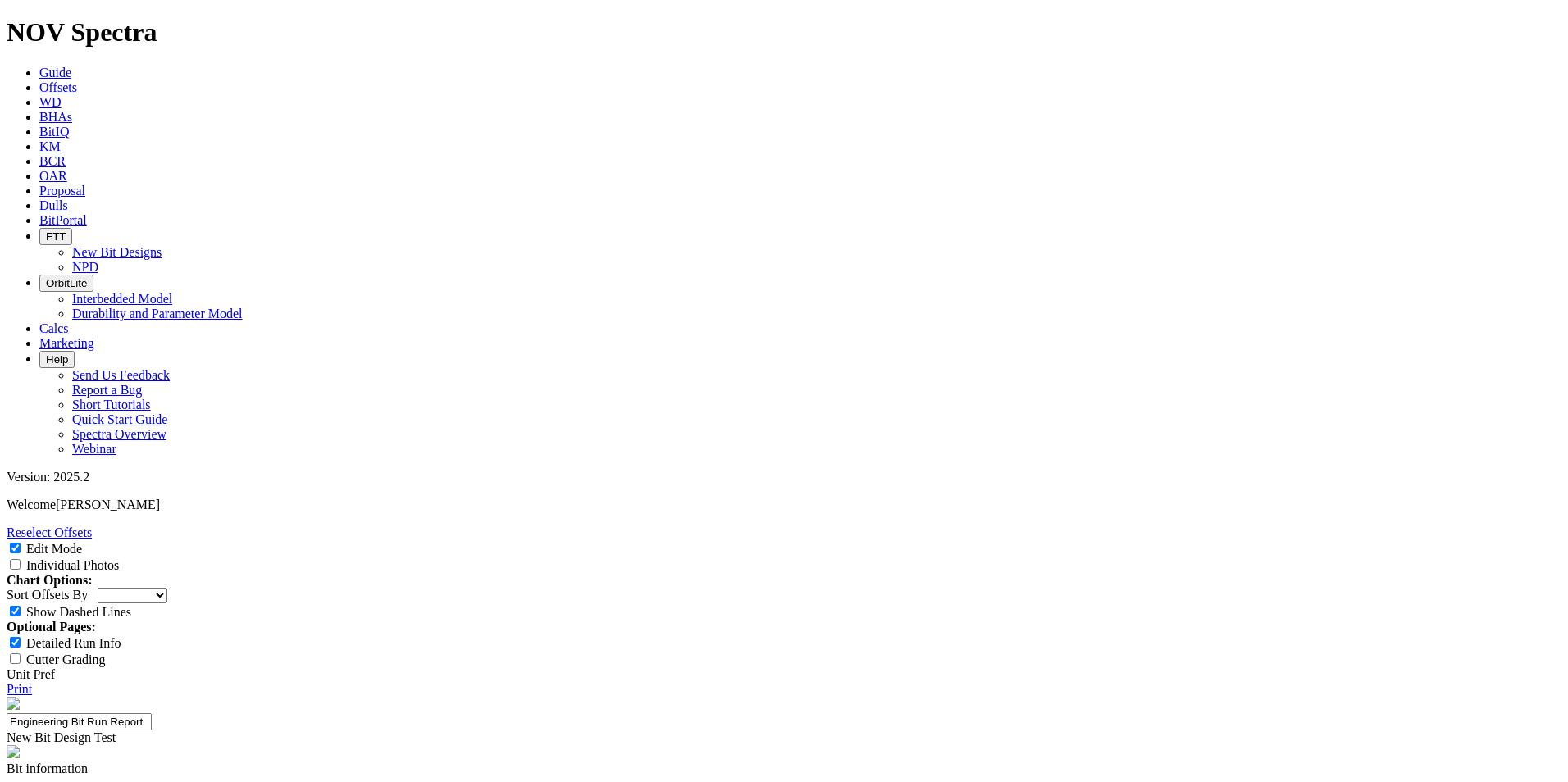
type input "5.900"
paste input "5.900"
type input "5.900"
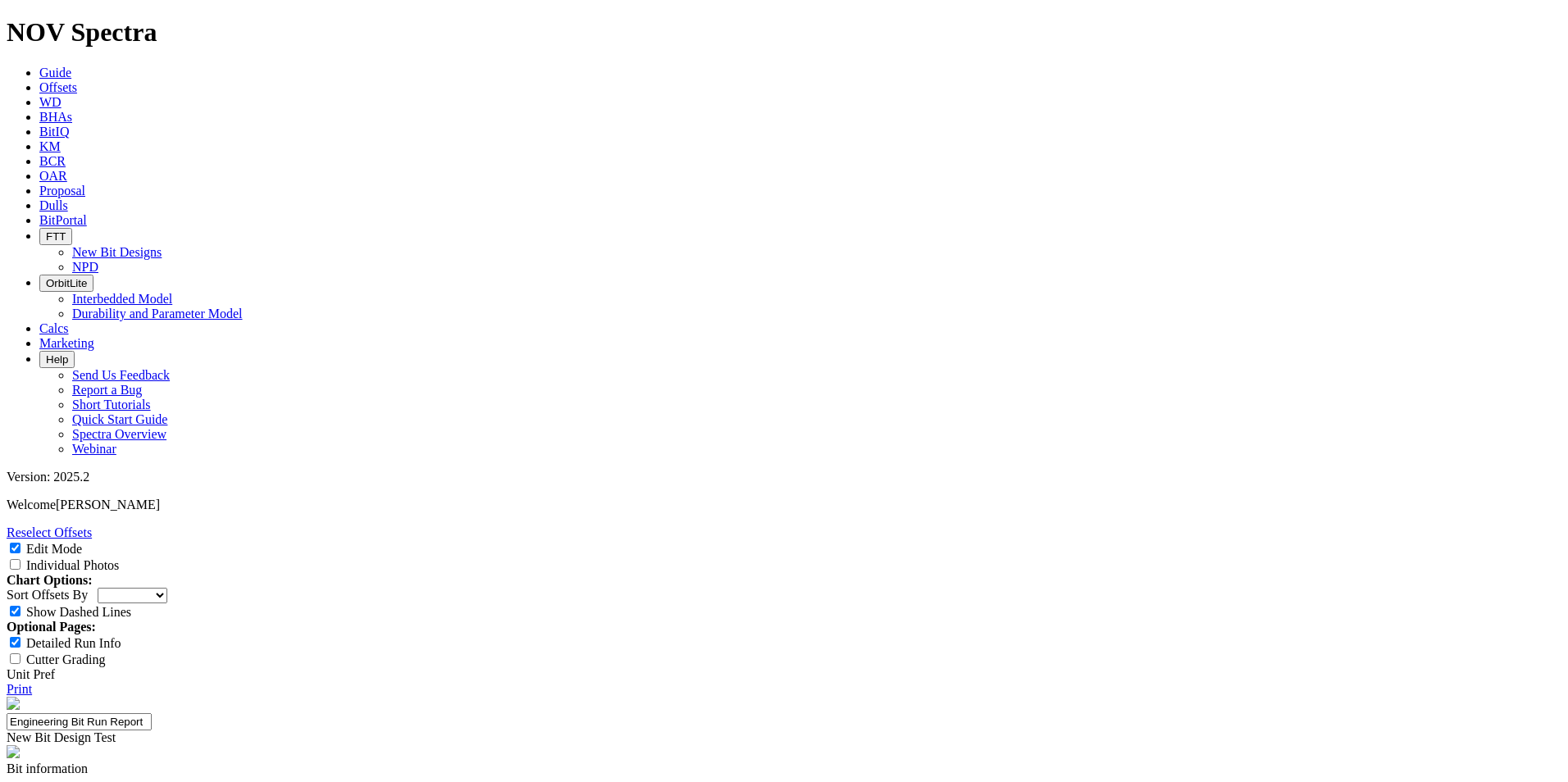
paste input "3.000"
type input "3.000"
paste input "7.880"
type input "7.880"
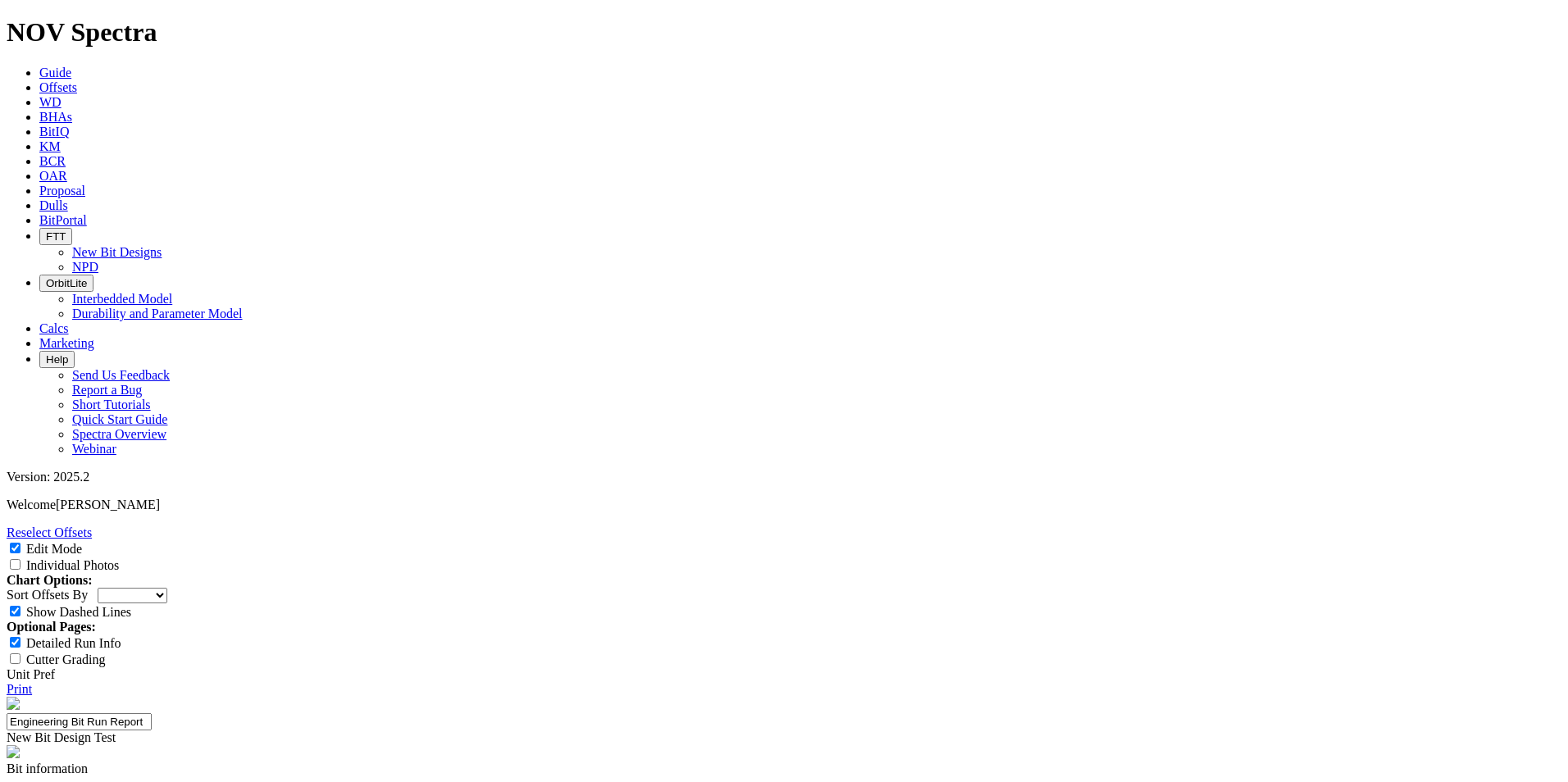
paste input "1.22"
type input "1.22"
drag, startPoint x: 734, startPoint y: 544, endPoint x: 383, endPoint y: 738, distance: 401.0
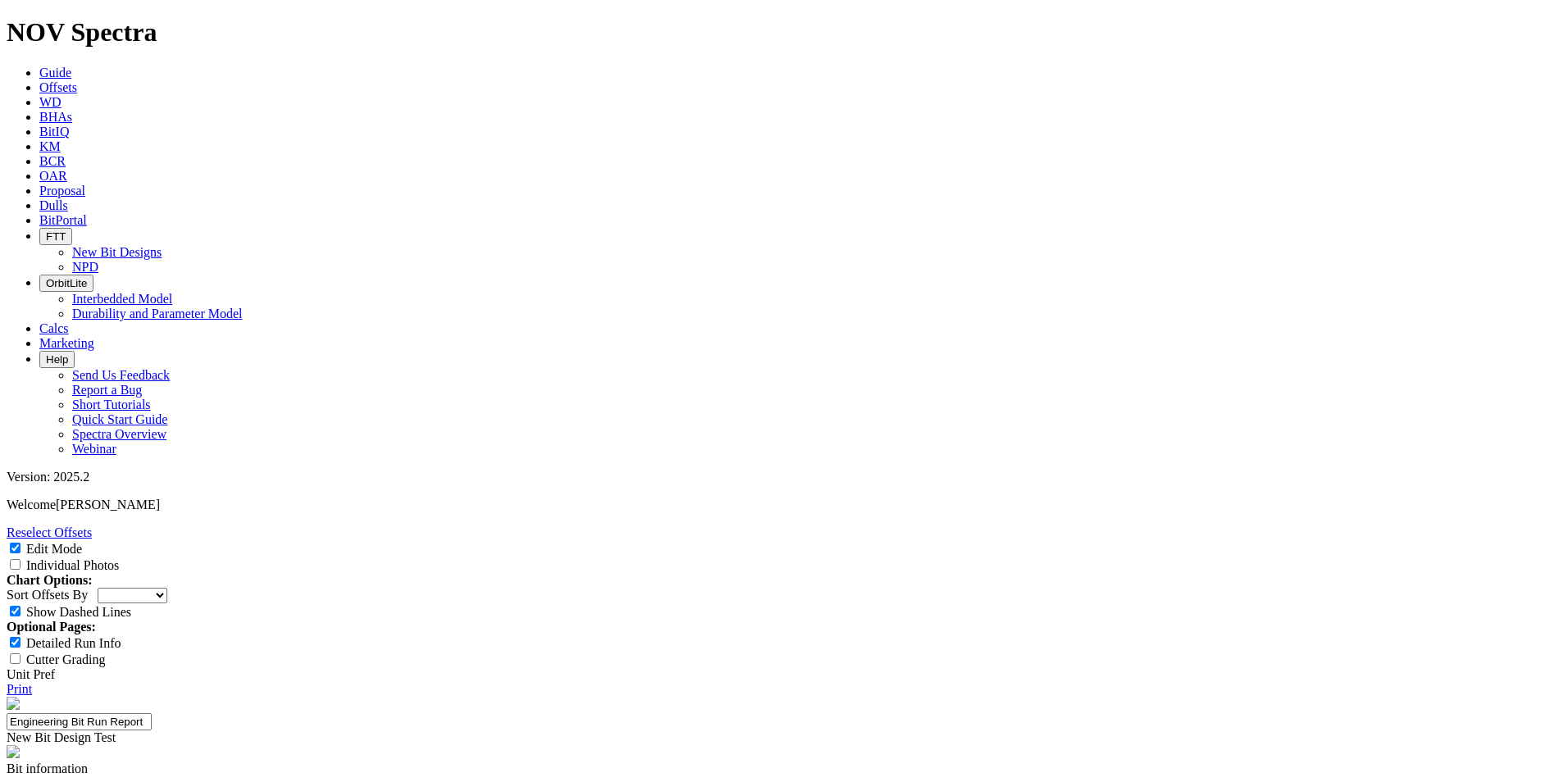
paste input "34.35"
type input "34.35"
paste input "29.45"
type input "29.45"
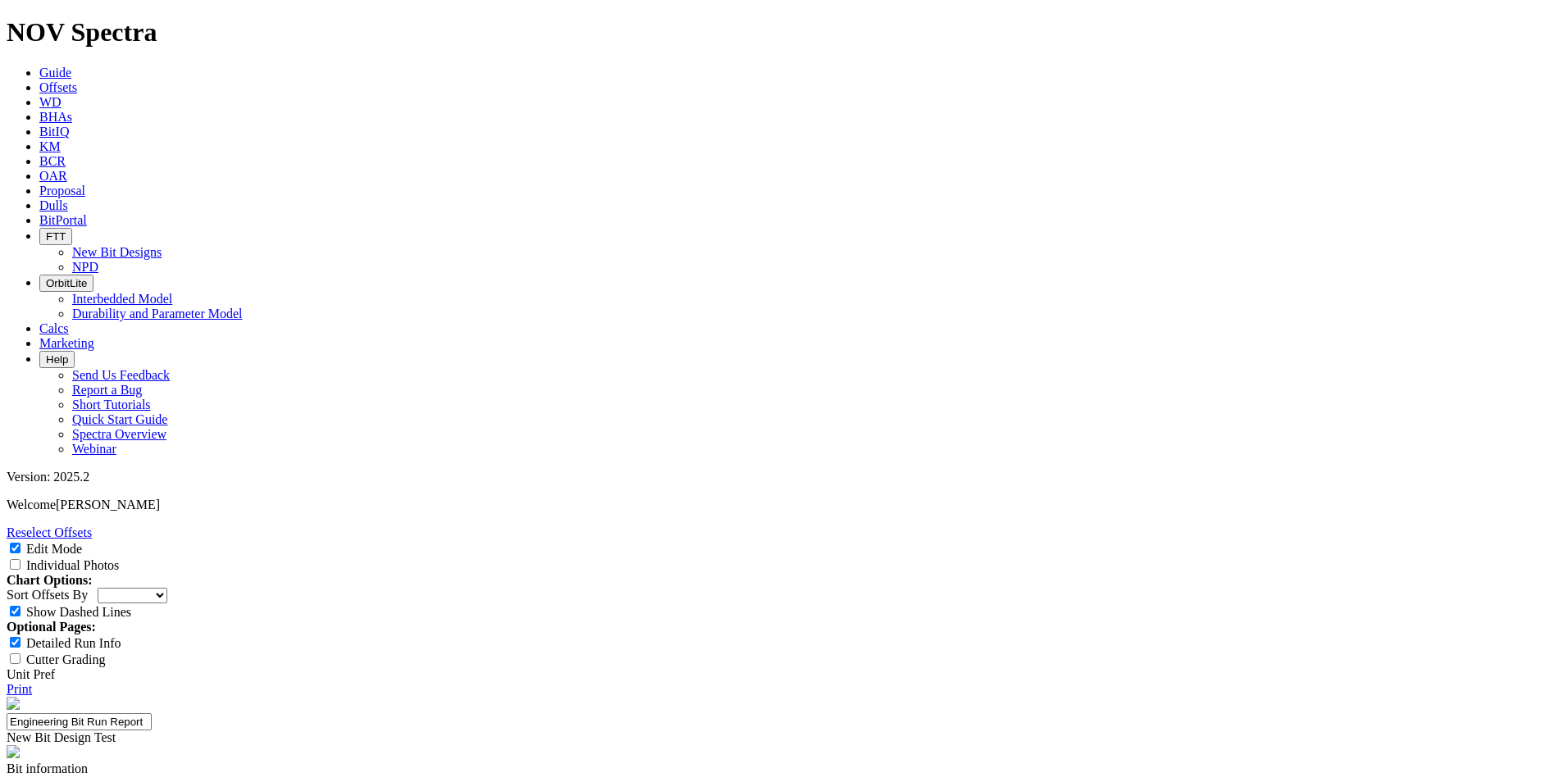
paste input "178.54"
type input "178.54"
drag, startPoint x: 749, startPoint y: 693, endPoint x: 709, endPoint y: 696, distance: 40.1
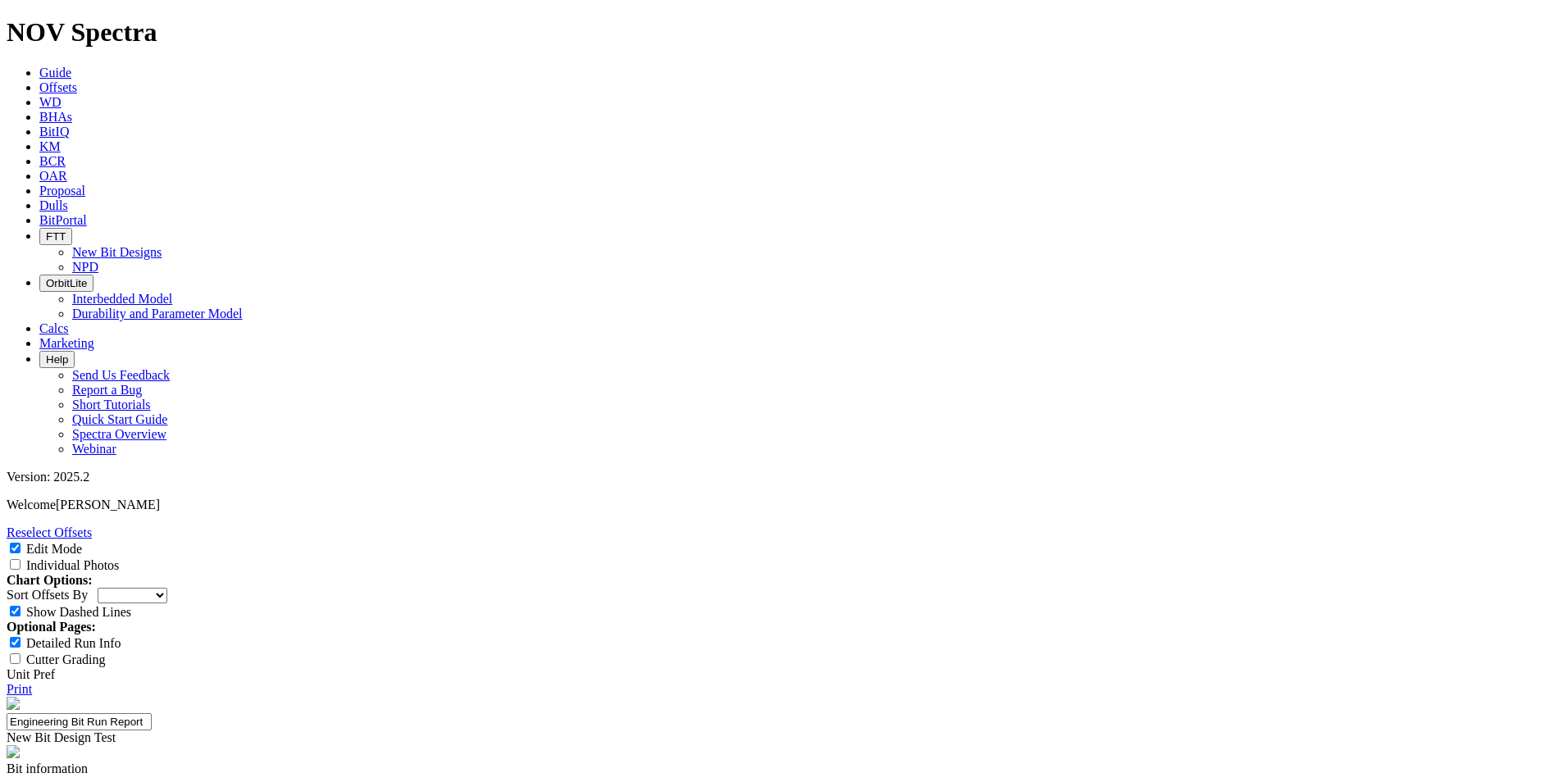
paste input "5.75"
type input "5.75"
paste input "15.81"
type input "15.81"
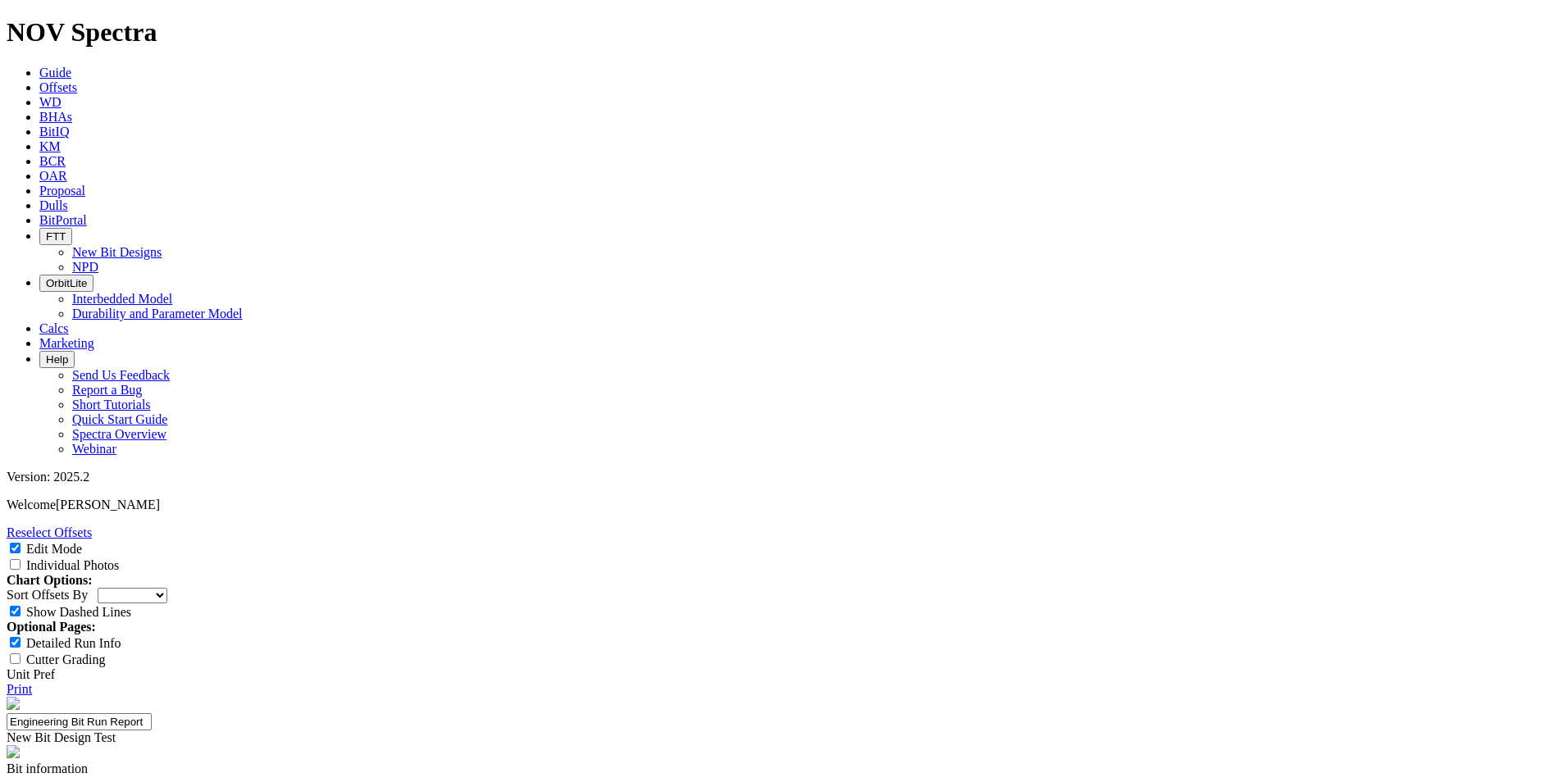
paste input "6.70"
type input "6.70"
paste input "20.31"
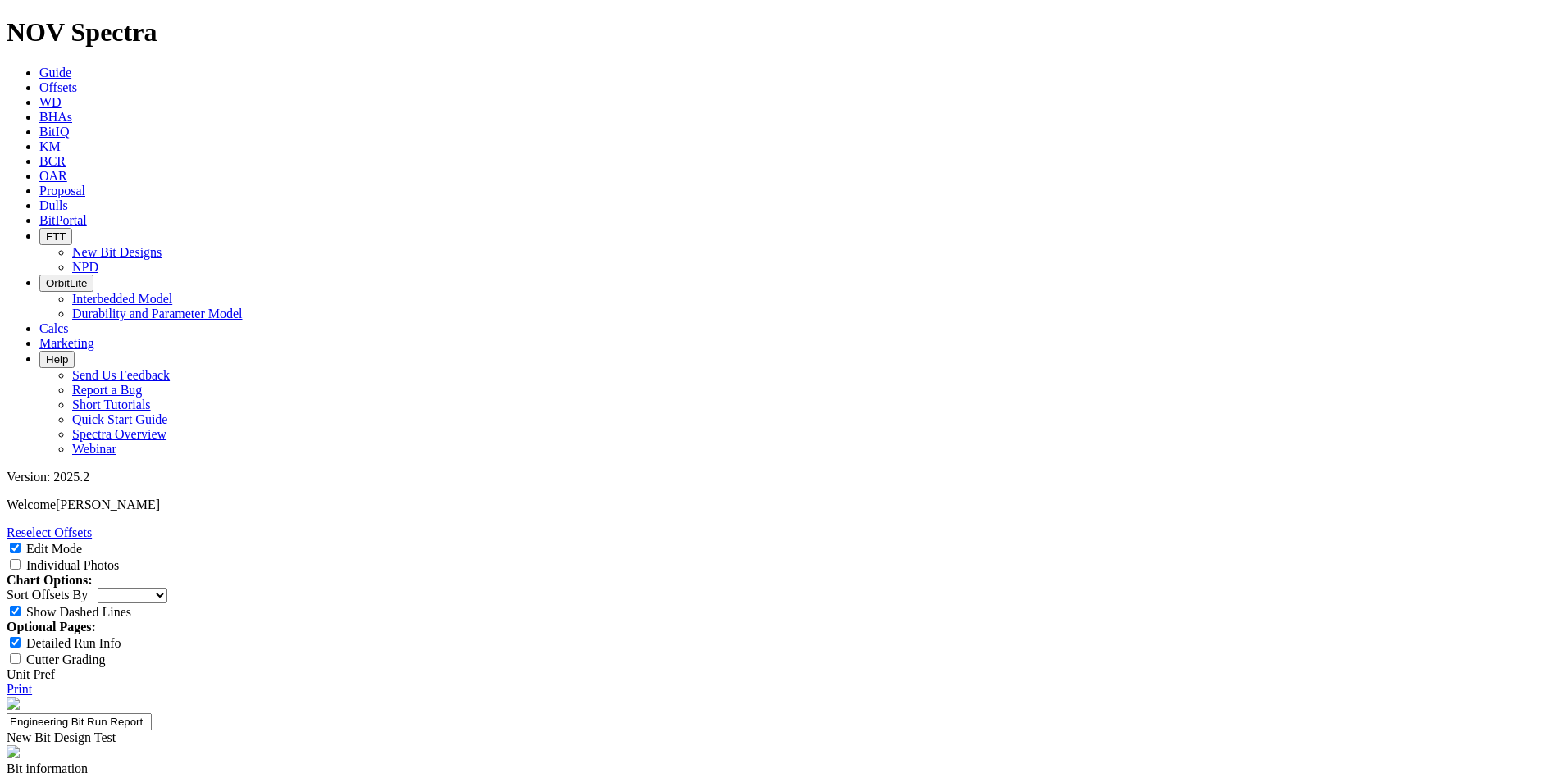
type input "20.31"
paste input "8.02"
type input "8.02"
drag, startPoint x: 736, startPoint y: 607, endPoint x: 714, endPoint y: 607, distance: 22.0
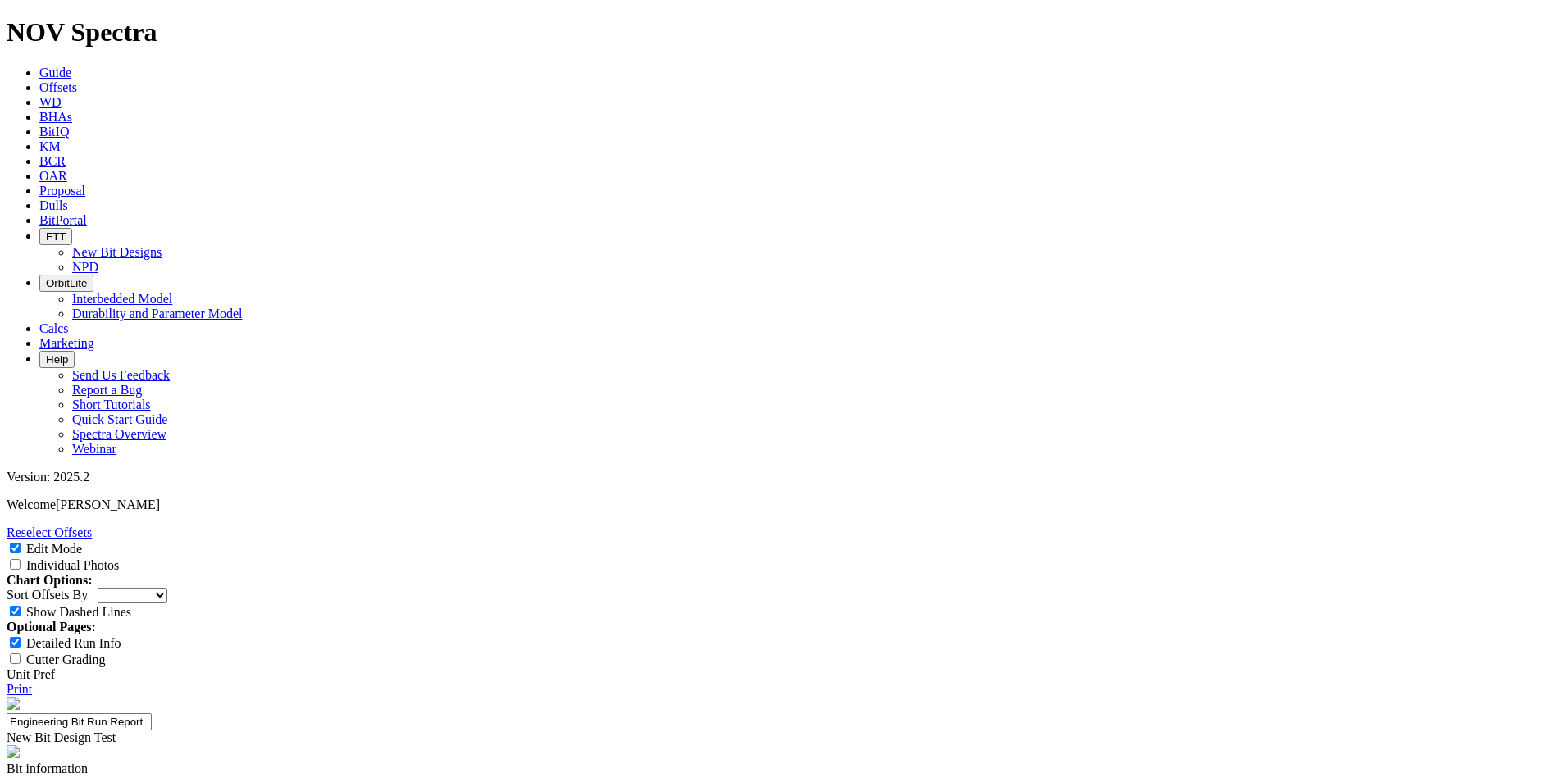
paste input "27.96"
type input "27.96"
paste input "10.20"
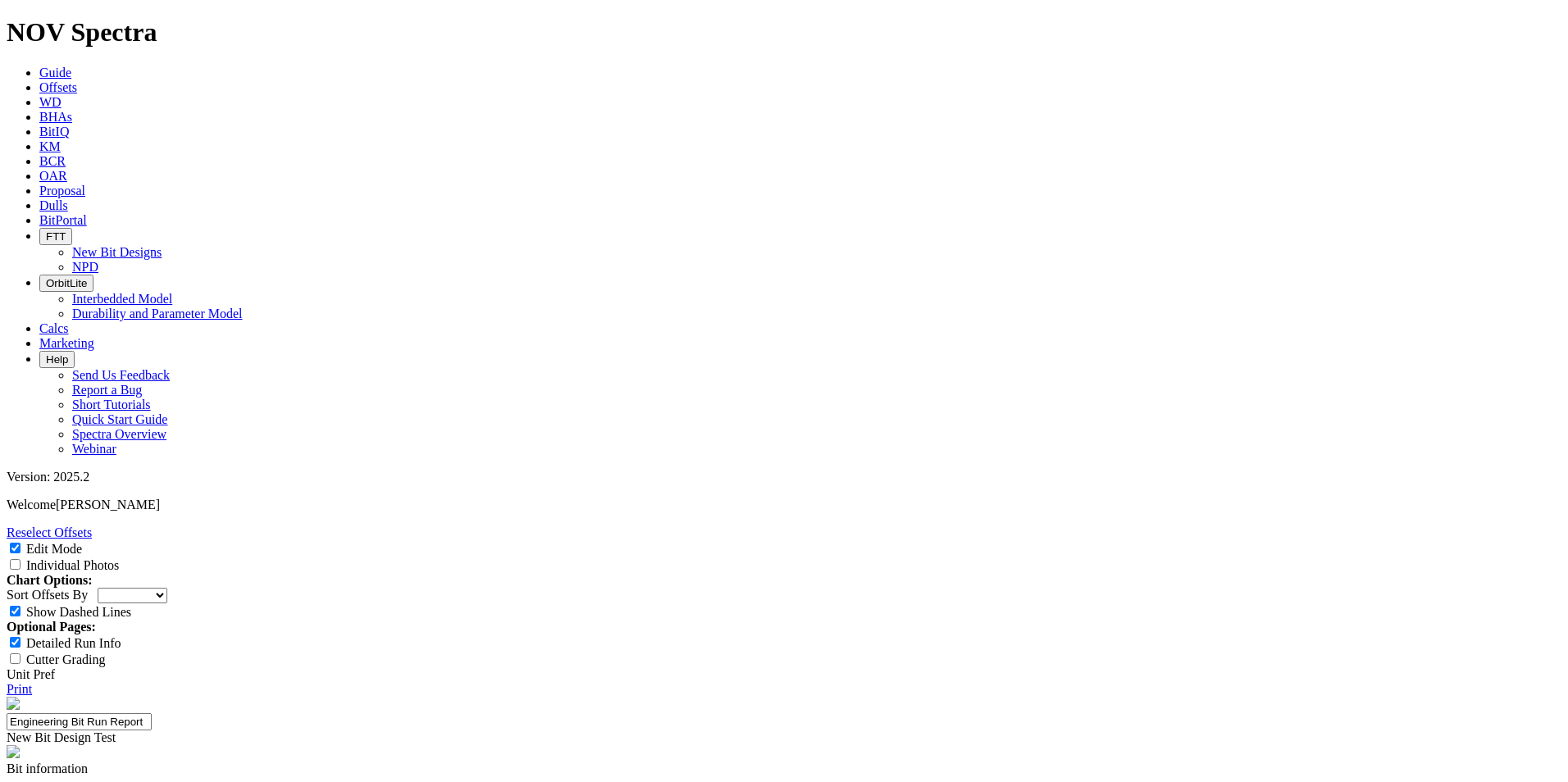
type input "10.20"
paste input "12.58"
type input "12.58"
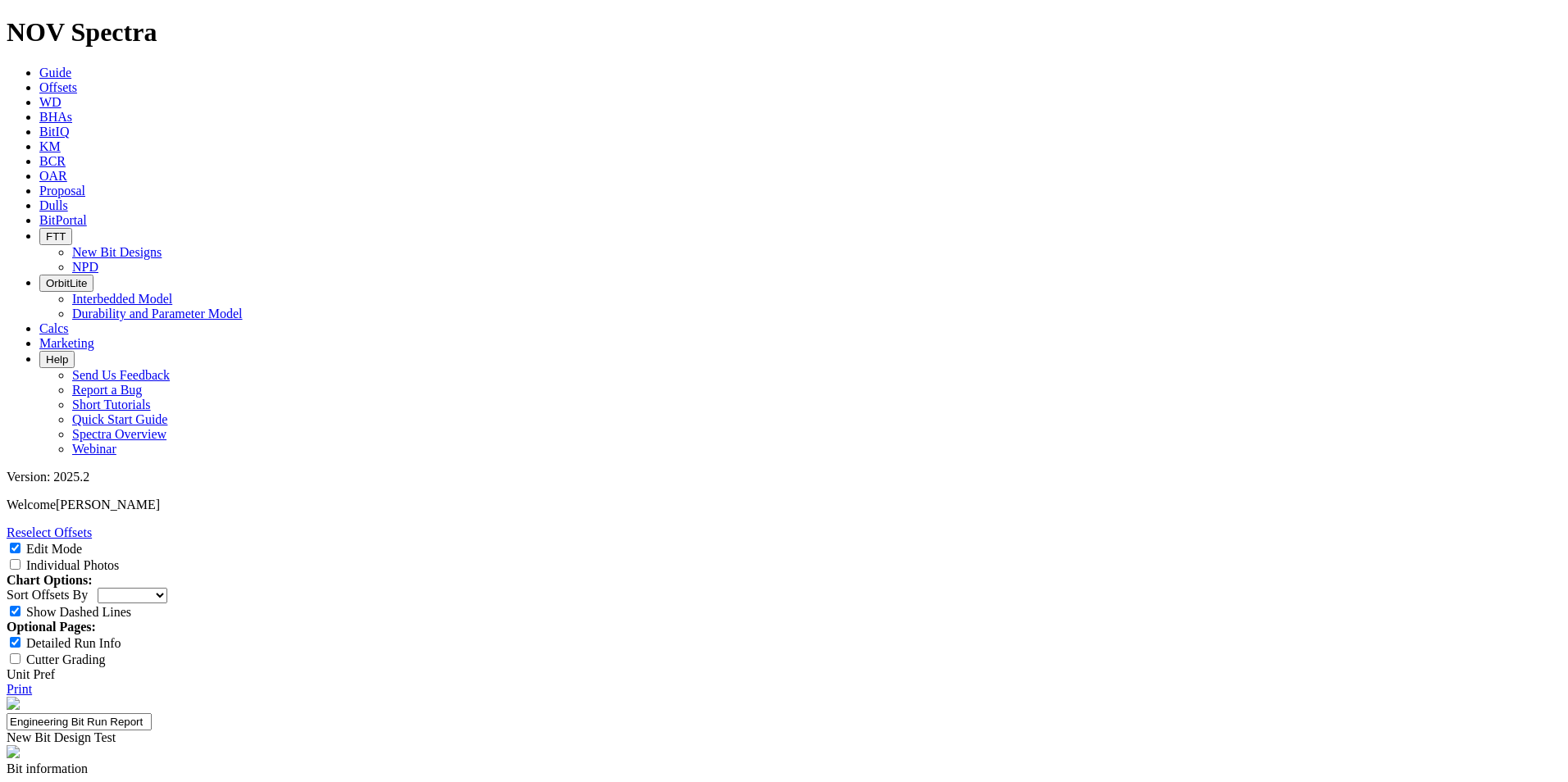
paste input "7.37"
type input "7.37"
type input "15"
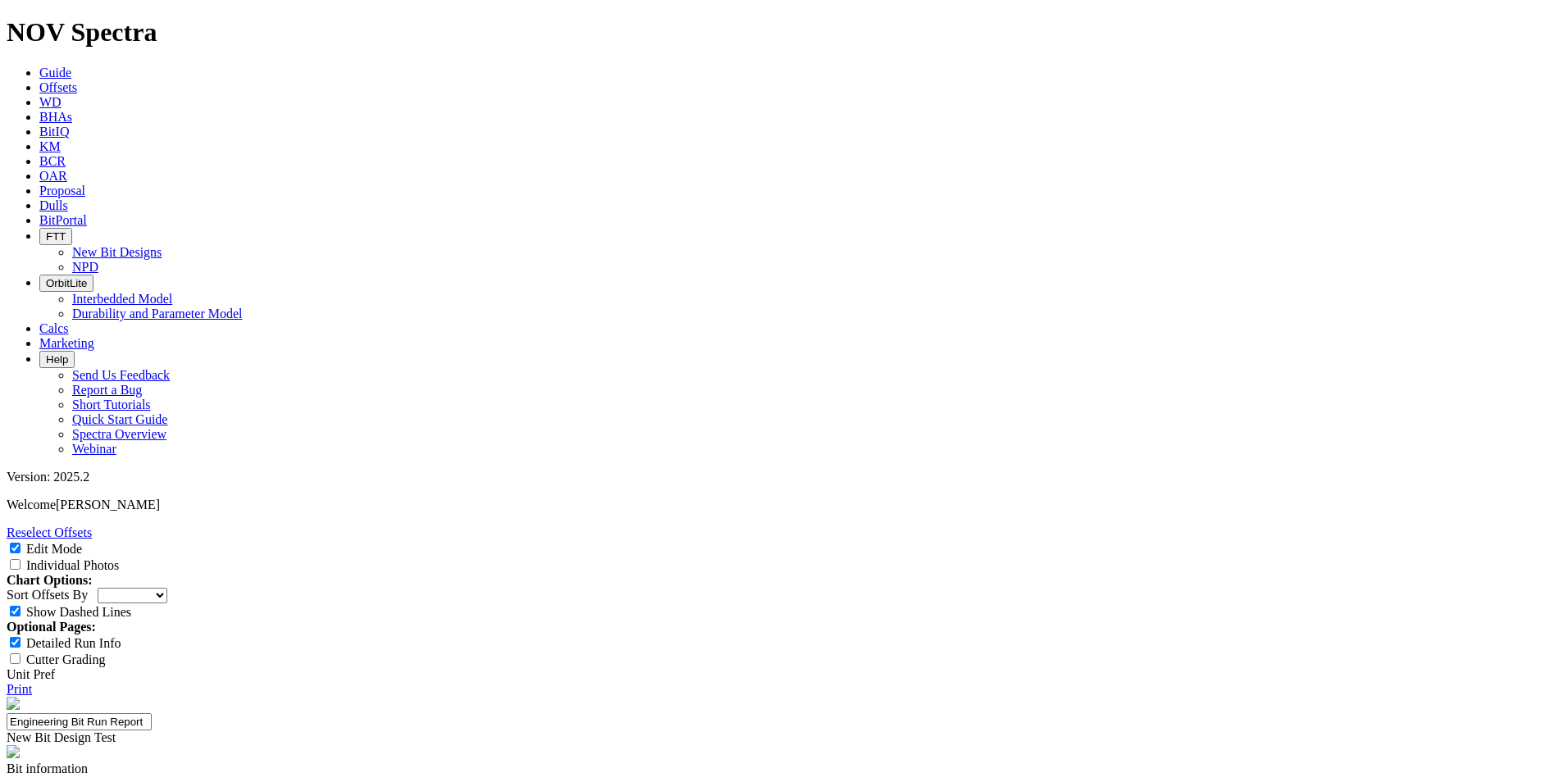
type input "30"
type input "80"
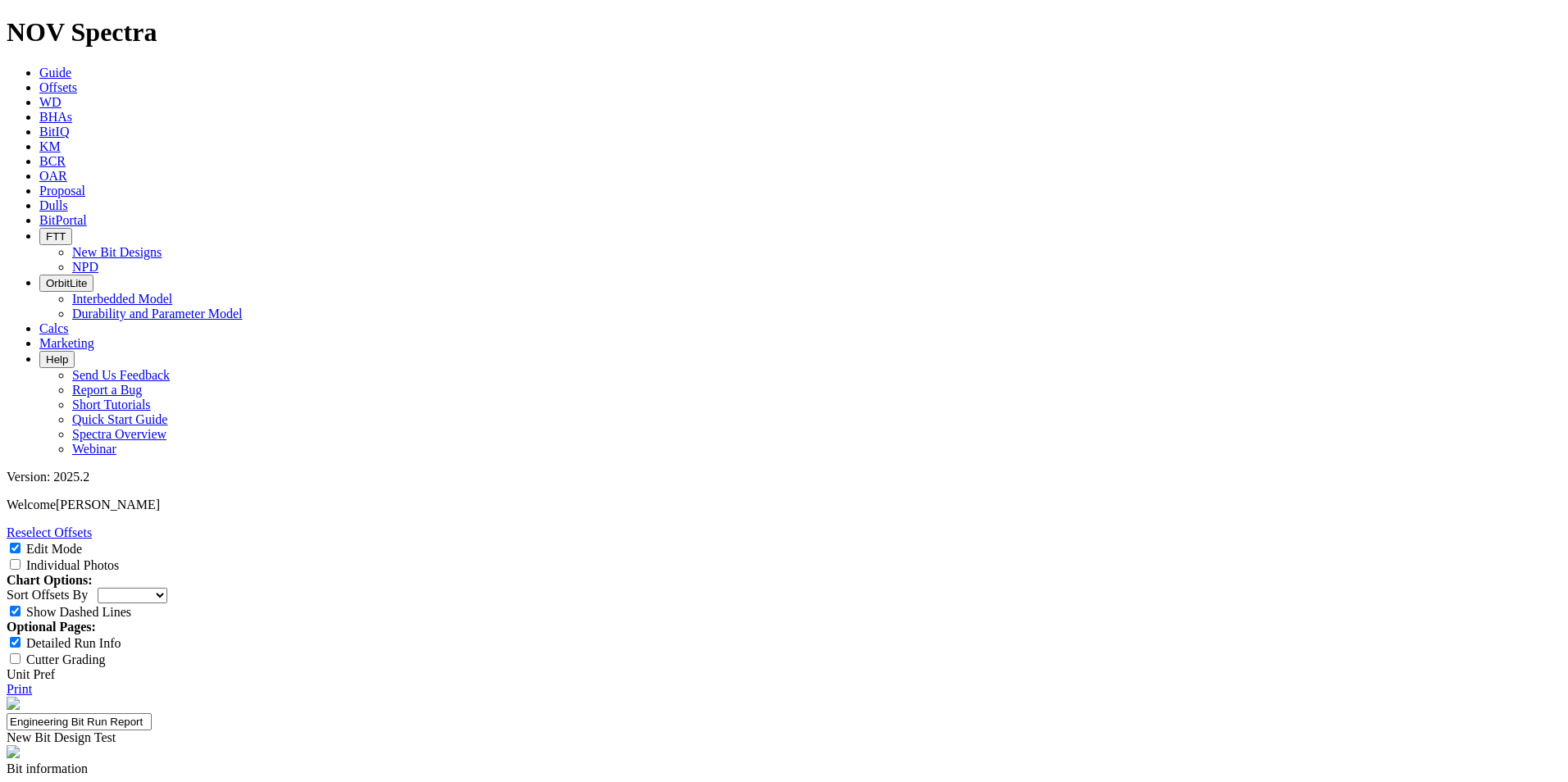
type input "110"
type input "960"
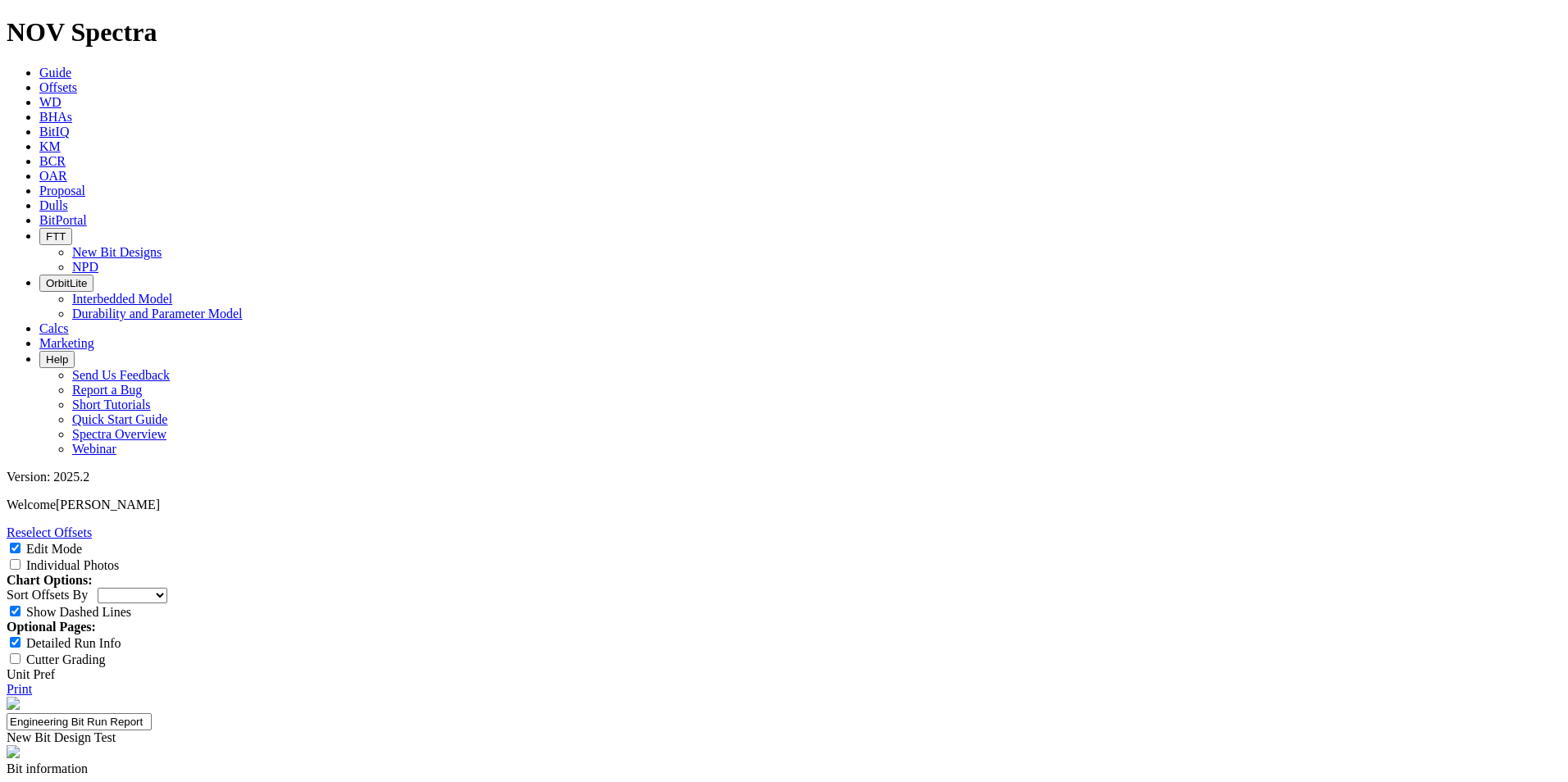
scroll to position [738, 0]
type input "1950"
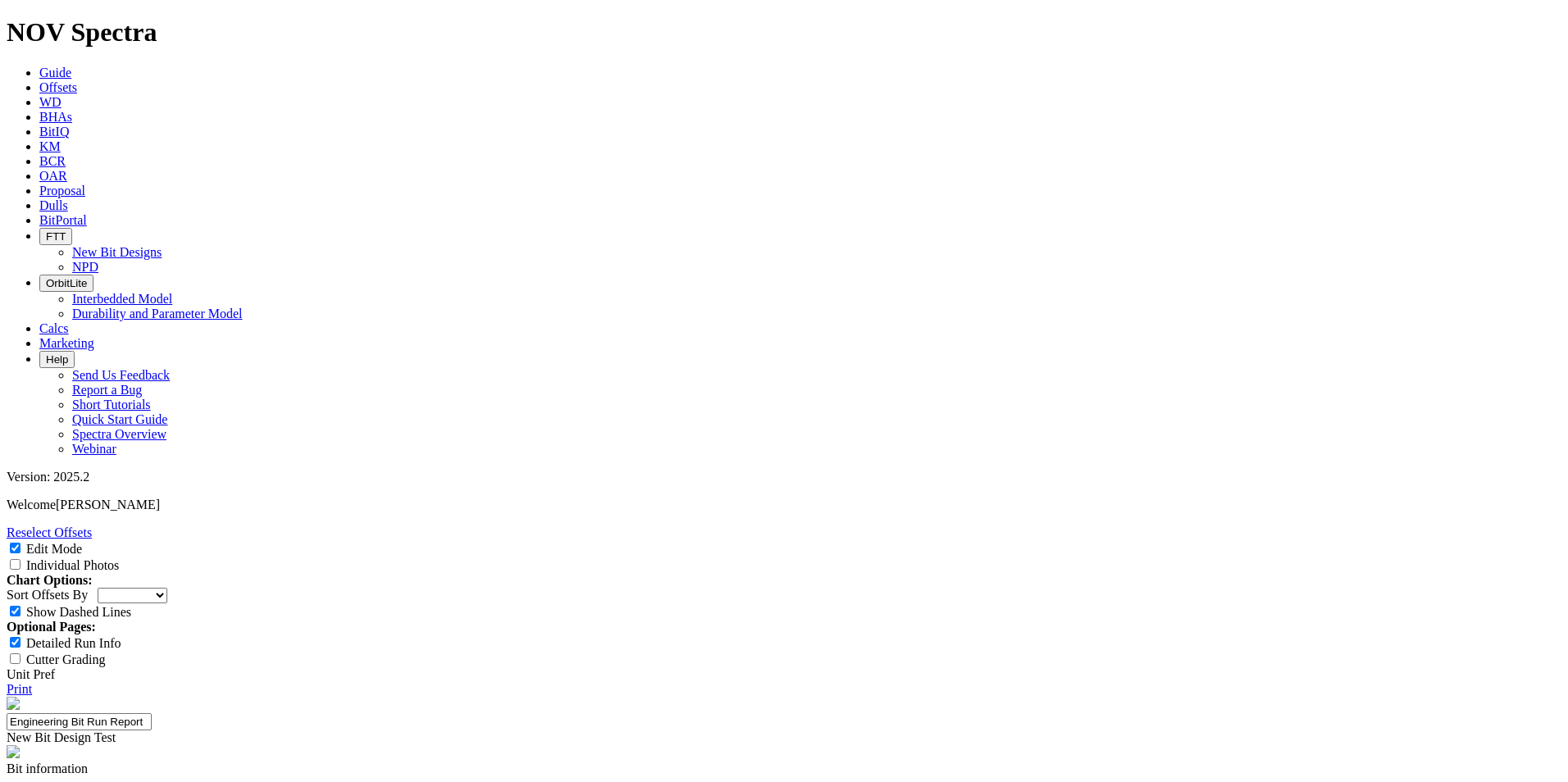
paste input "DynaForce 962"
type input "DynaForce 962"
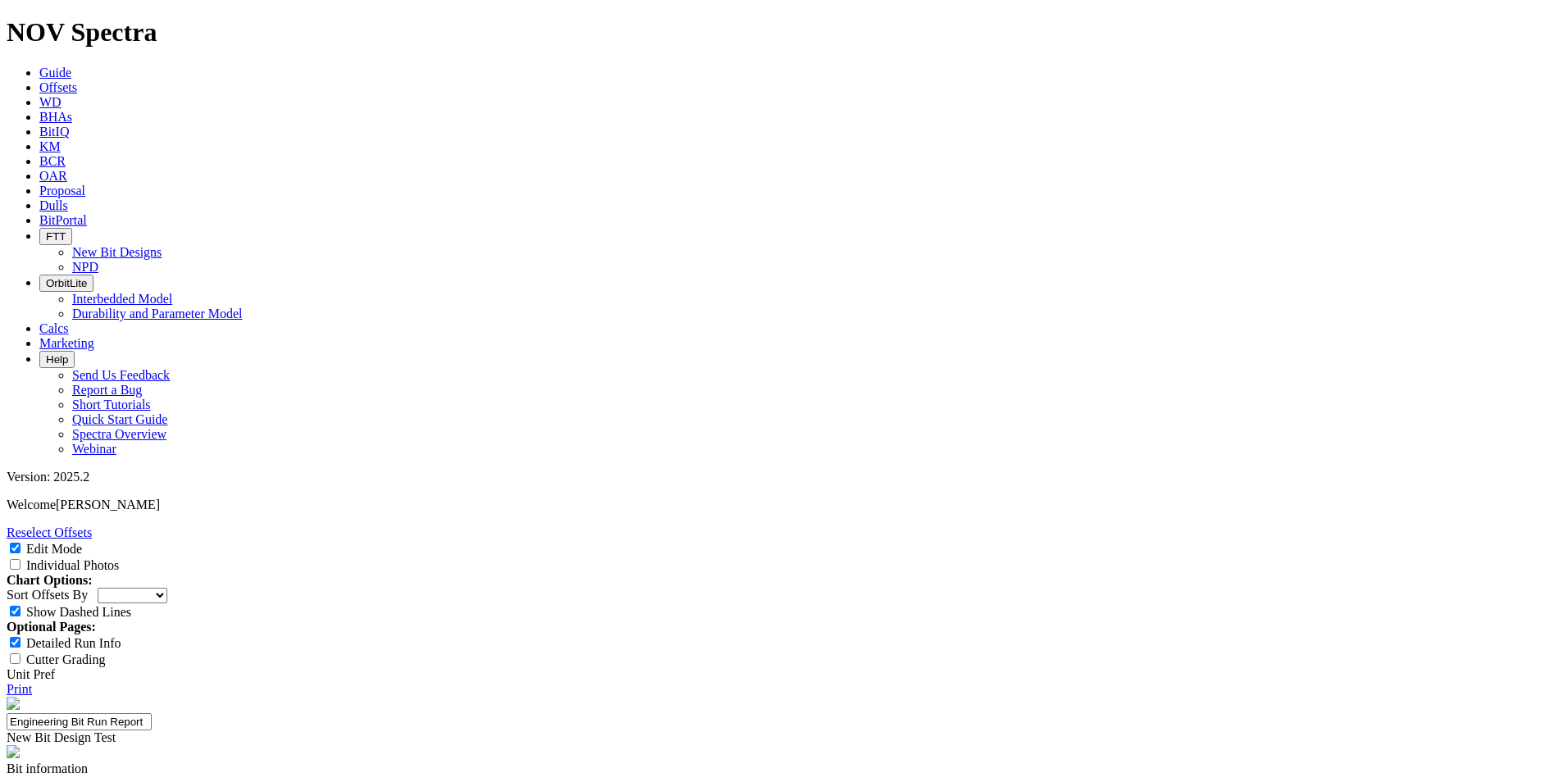
type input "7/8"
type input "1.15"
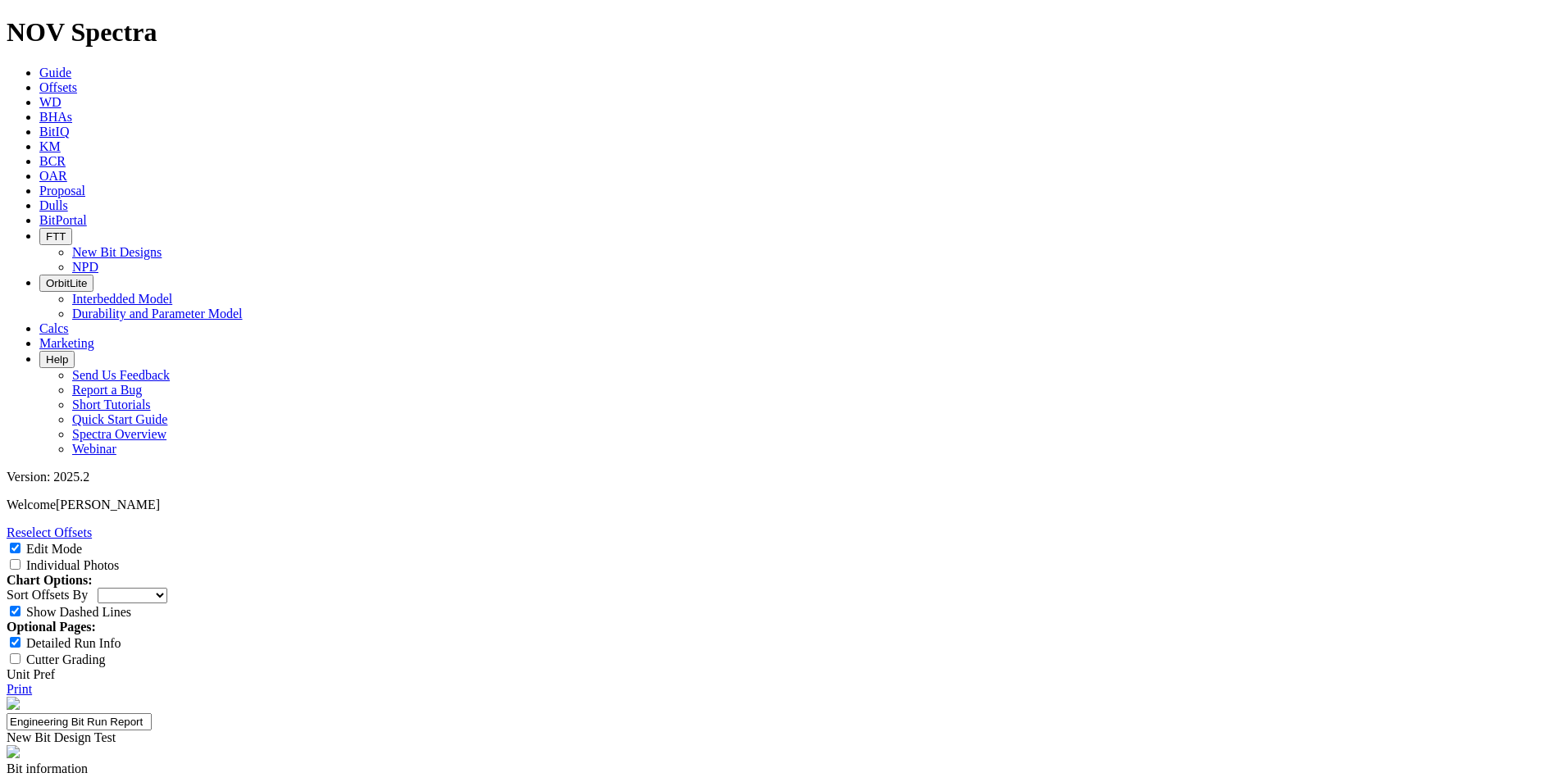
type input "0.13"
type input "1"
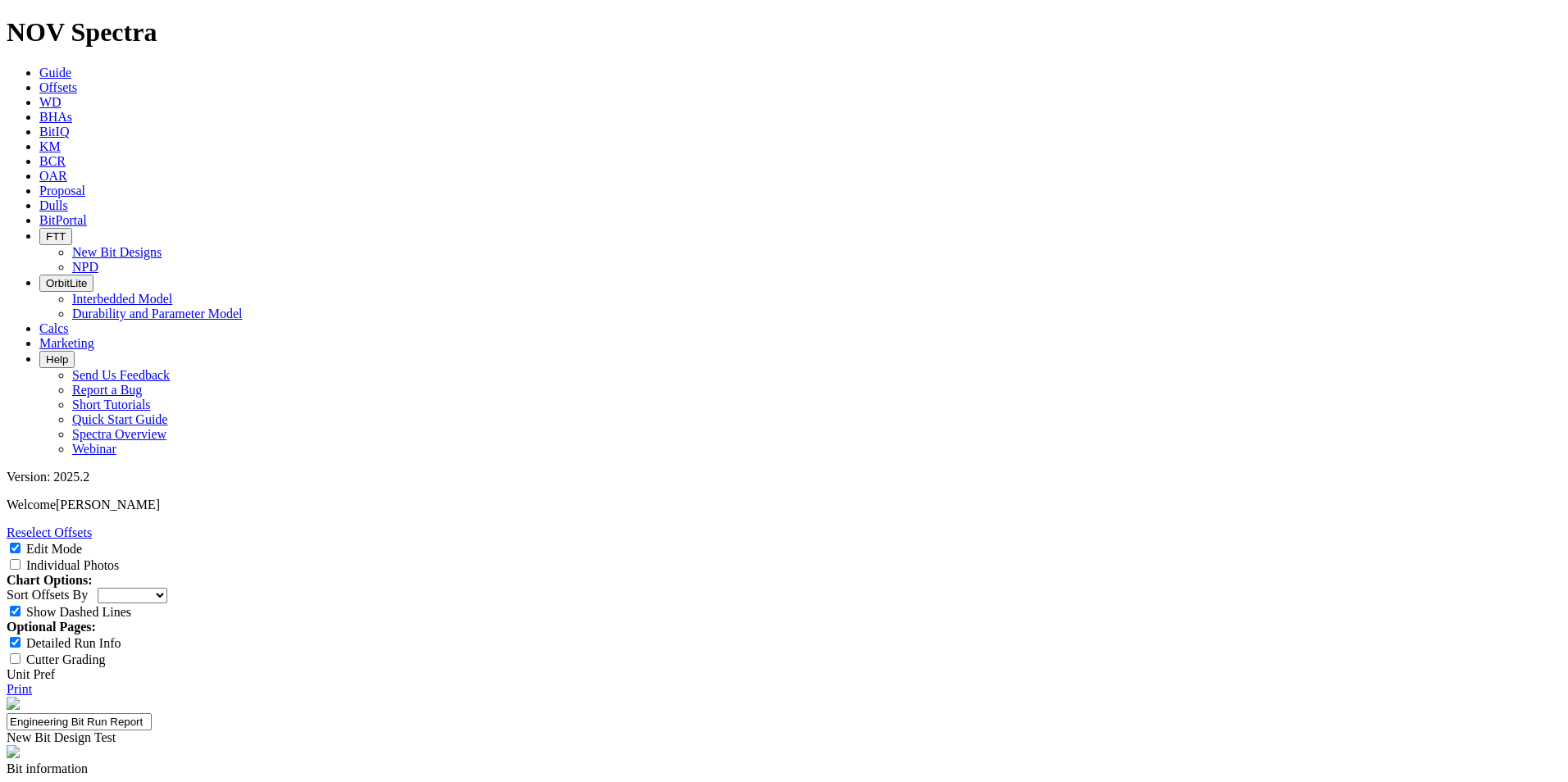
paste textarea "The bit not only maintained wellbore verticality and outperformed competing 6-b…"
type textarea "The bit not only maintained wellbore verticality and outperformed competing 6-b…"
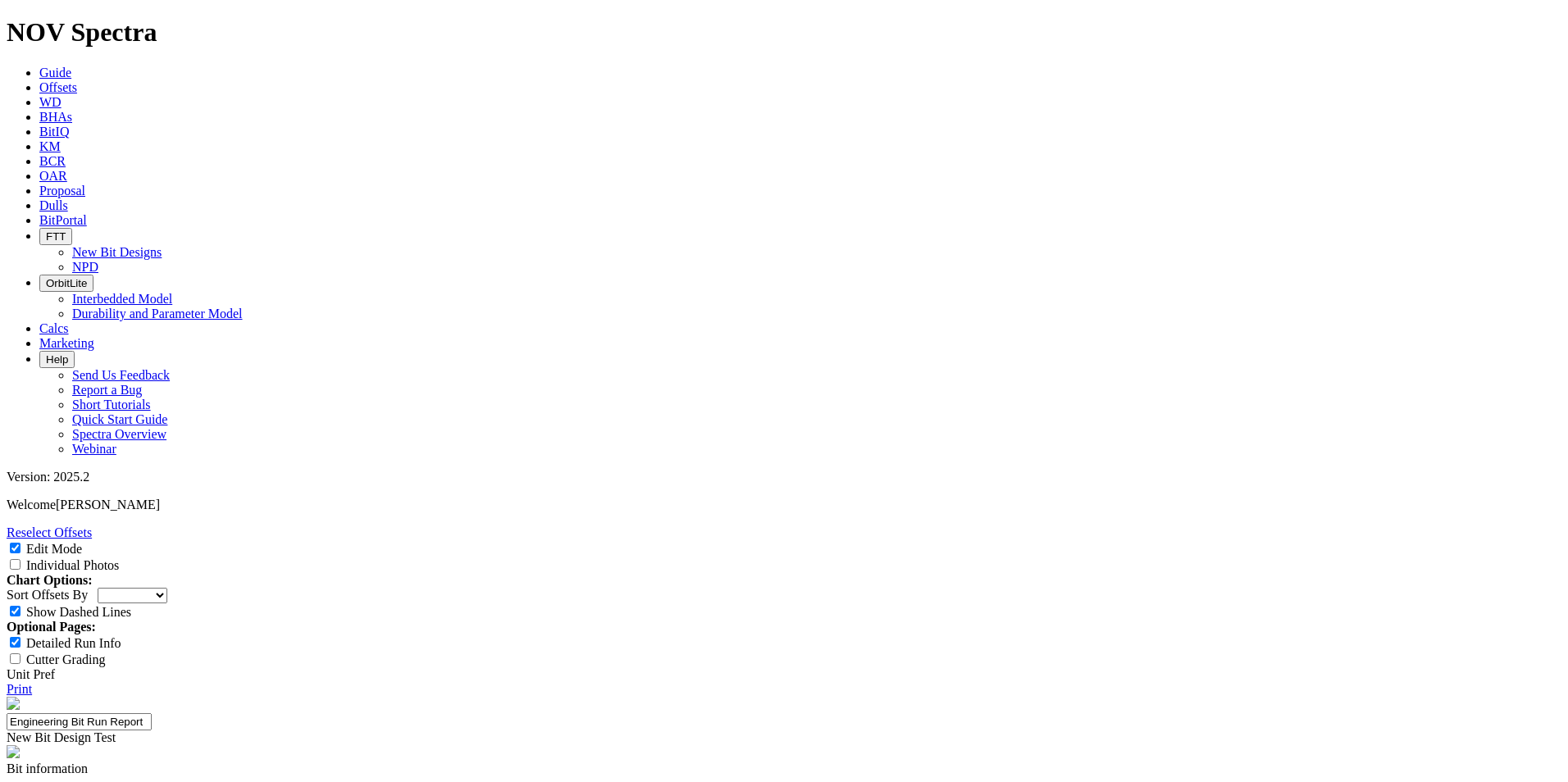
paste textarea "e first trial of the 12 ¼″ TKC56-D2 bit in [GEOGRAPHIC_DATA] (Thuleilat [PERSON…"
type textarea "The first trial of the 12 ¼″ TKC56-D2 bit in [GEOGRAPHIC_DATA] (Thuleilat [PERS…"
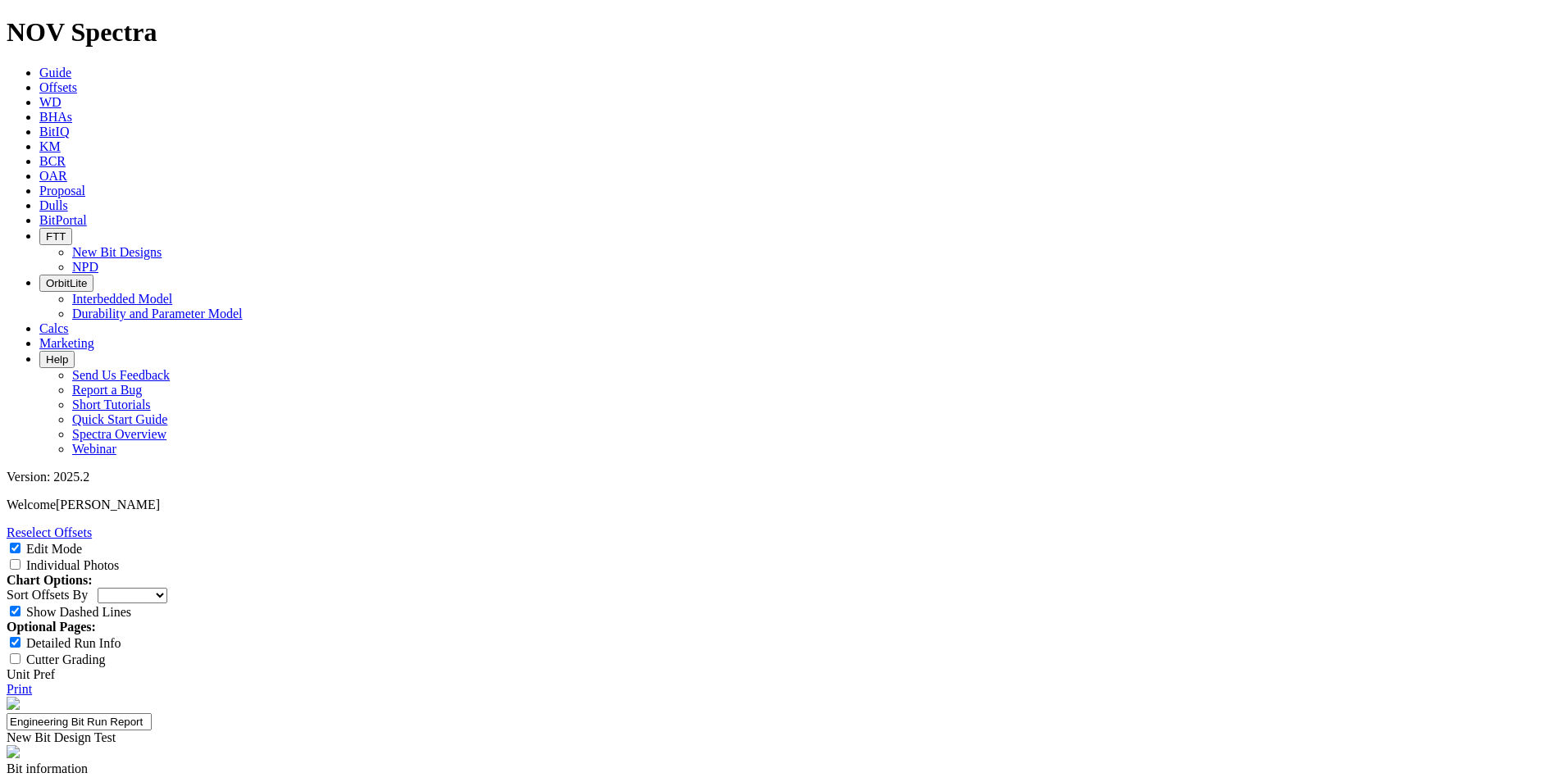
type input "First Run"
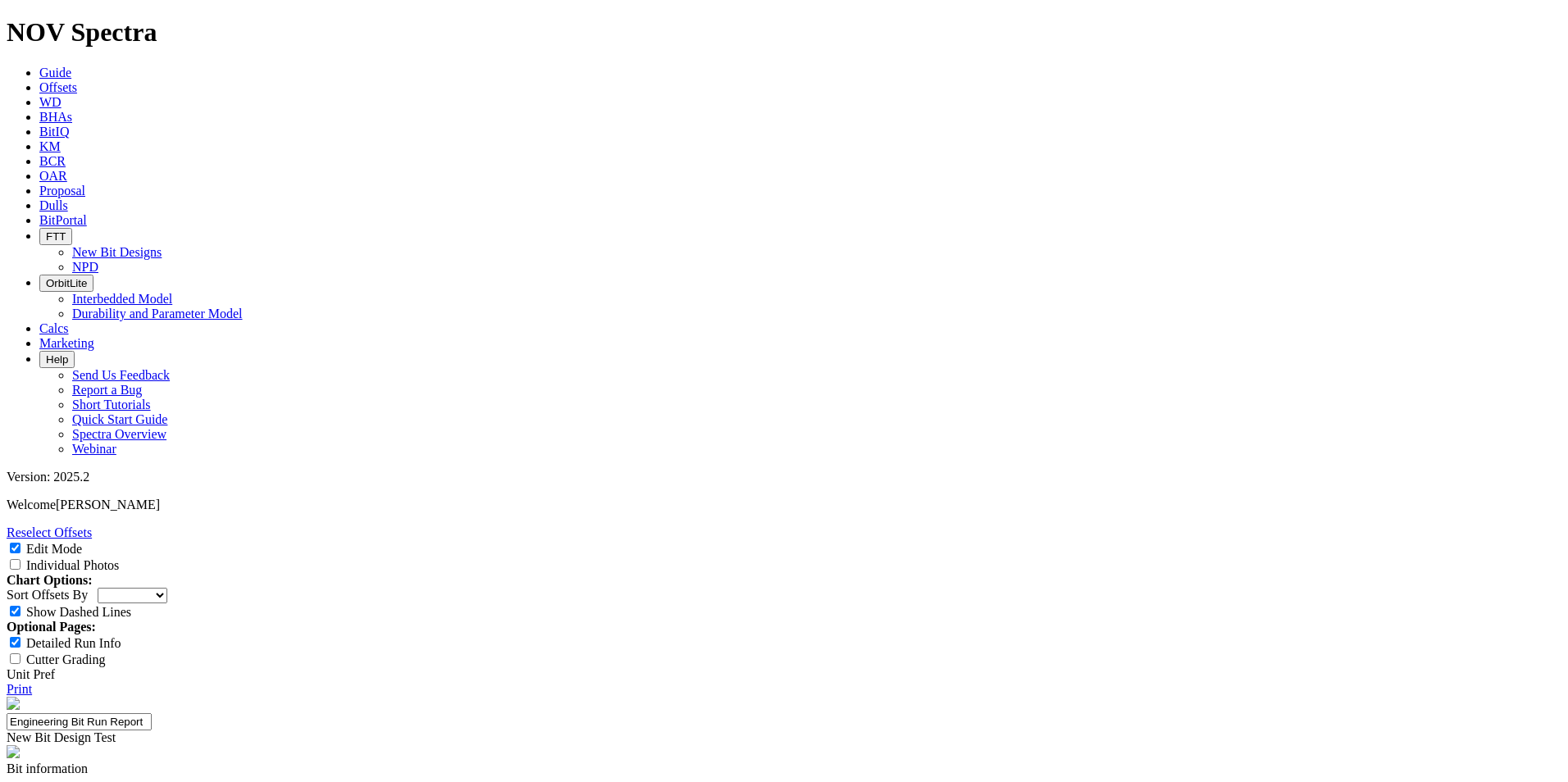
click at [20, 559] on input "Individual Photos" at bounding box center [15, 565] width 10 height 10
drag, startPoint x: 1517, startPoint y: 368, endPoint x: 229, endPoint y: 692, distance: 1328.1
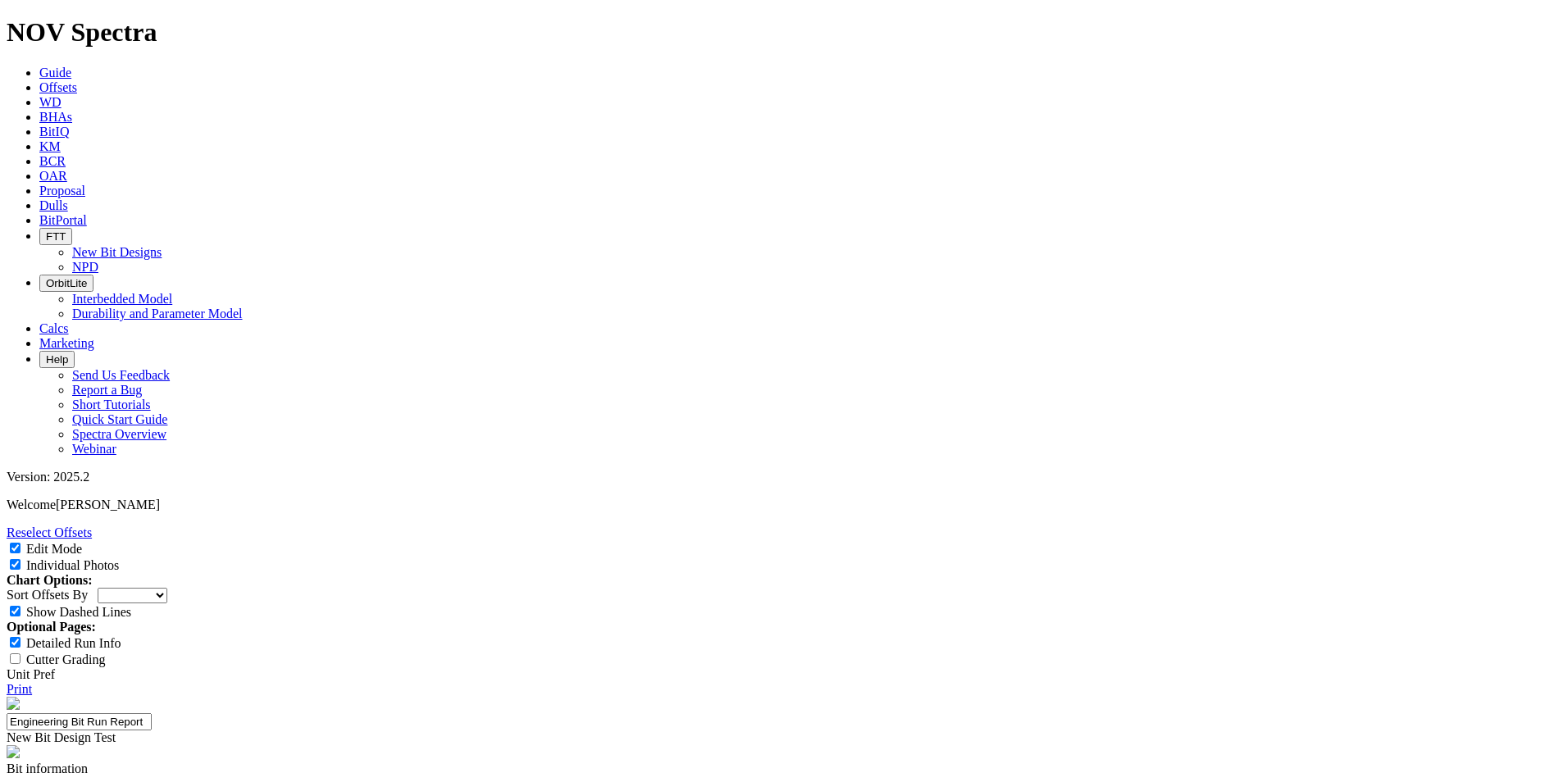
click at [32, 683] on link "Print" at bounding box center [19, 689] width 25 height 14
click at [119, 559] on label "Individual Photos" at bounding box center [72, 566] width 92 height 14
click at [20, 559] on input "Individual Photos" at bounding box center [15, 565] width 10 height 10
checkbox input "false"
click at [32, 683] on link "Print" at bounding box center [19, 689] width 25 height 14
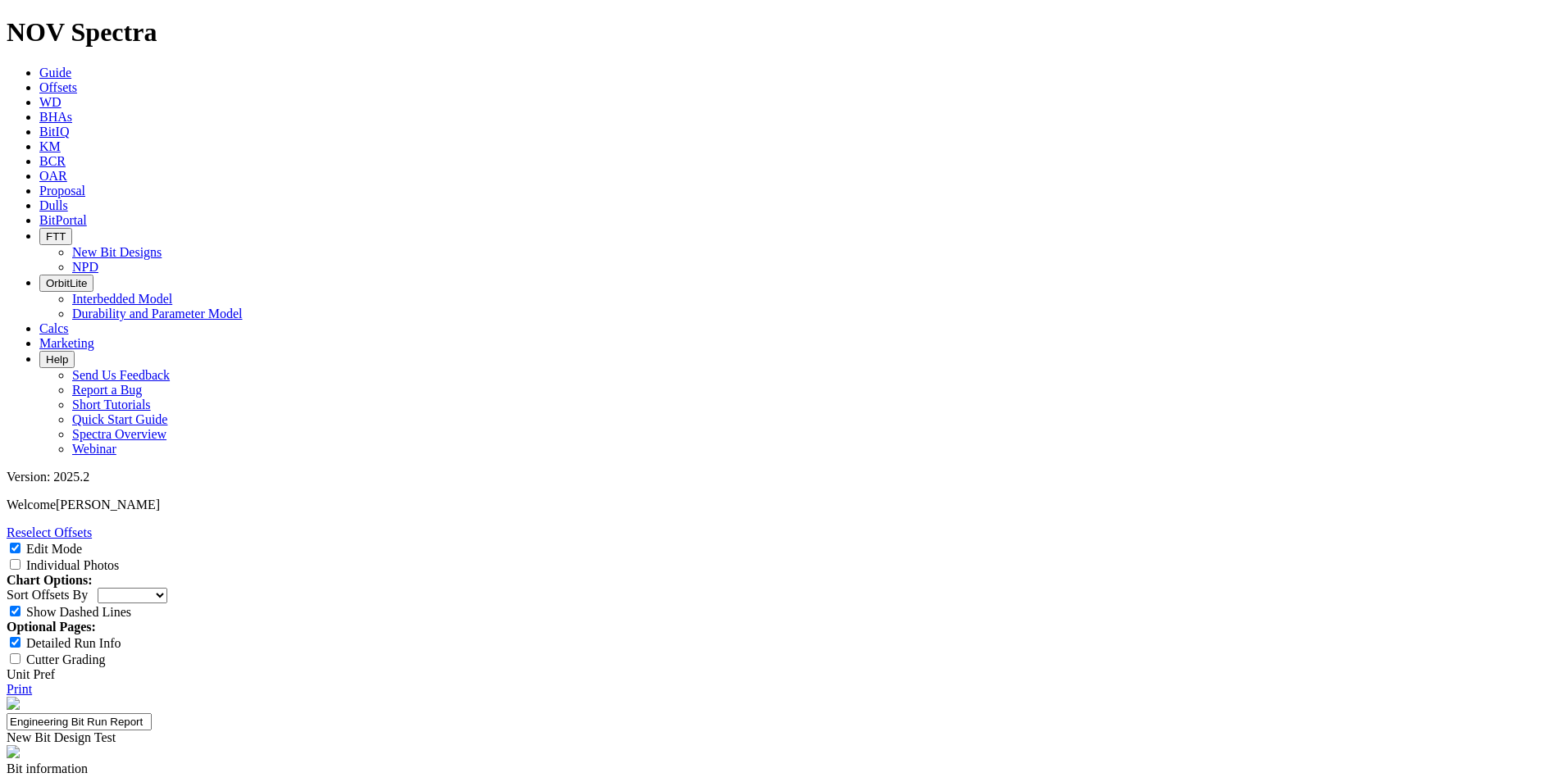
click at [20, 543] on input "Edit Mode" at bounding box center [15, 548] width 10 height 10
checkbox input "false"
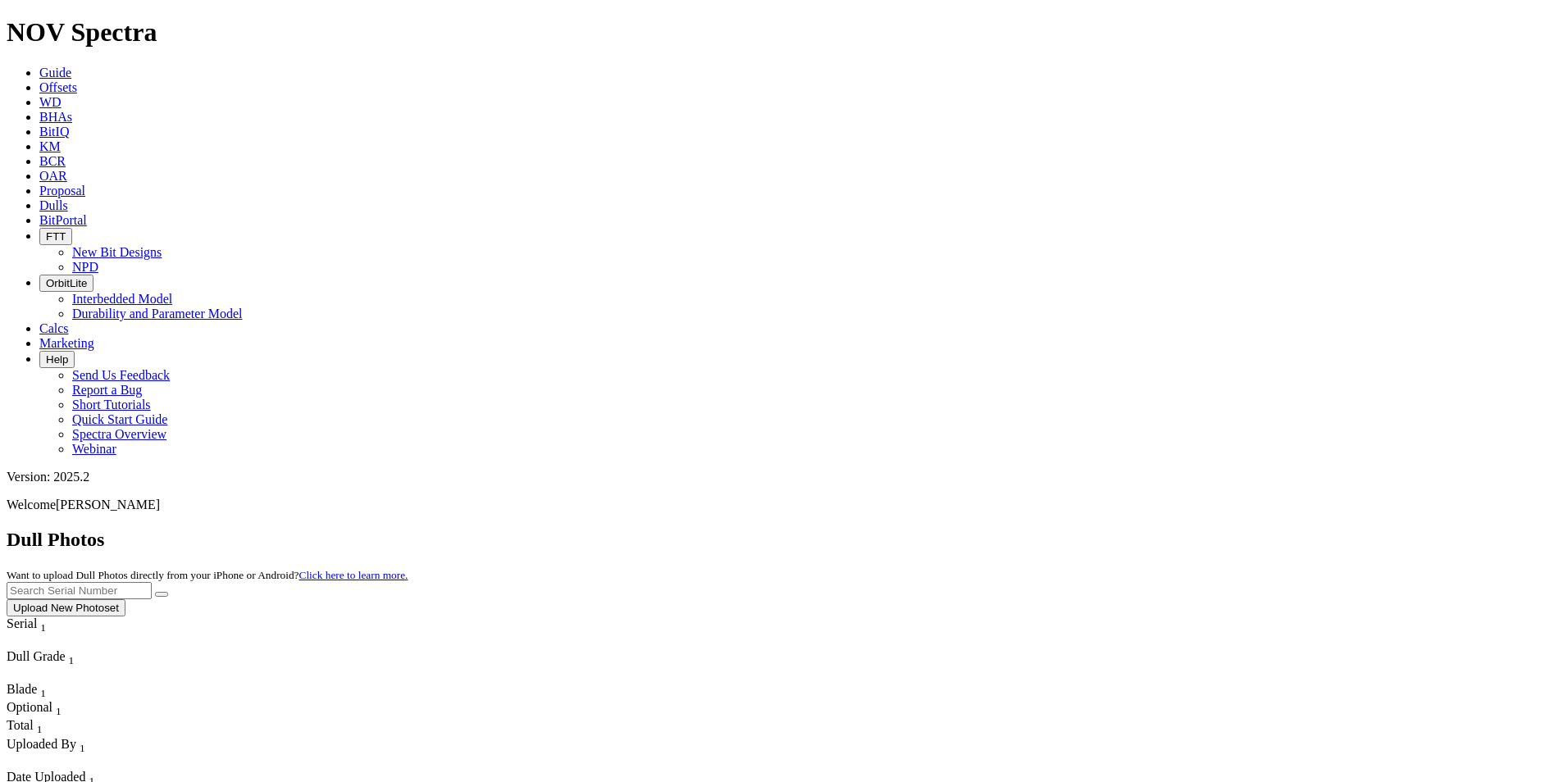
click at [126, 600] on button "Upload New Photoset" at bounding box center [66, 608] width 119 height 17
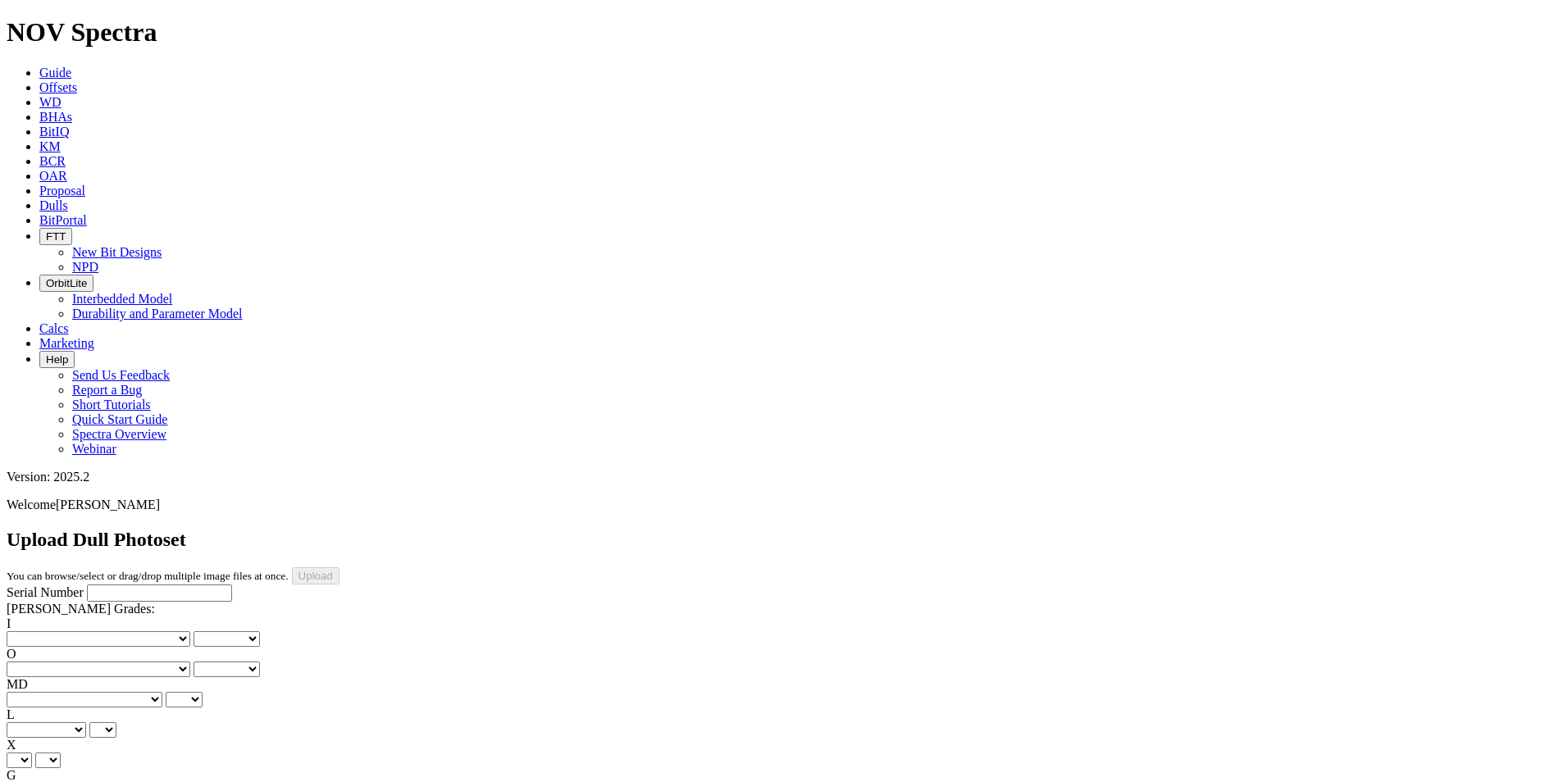
scroll to position [164, 0]
